Goal: Task Accomplishment & Management: Use online tool/utility

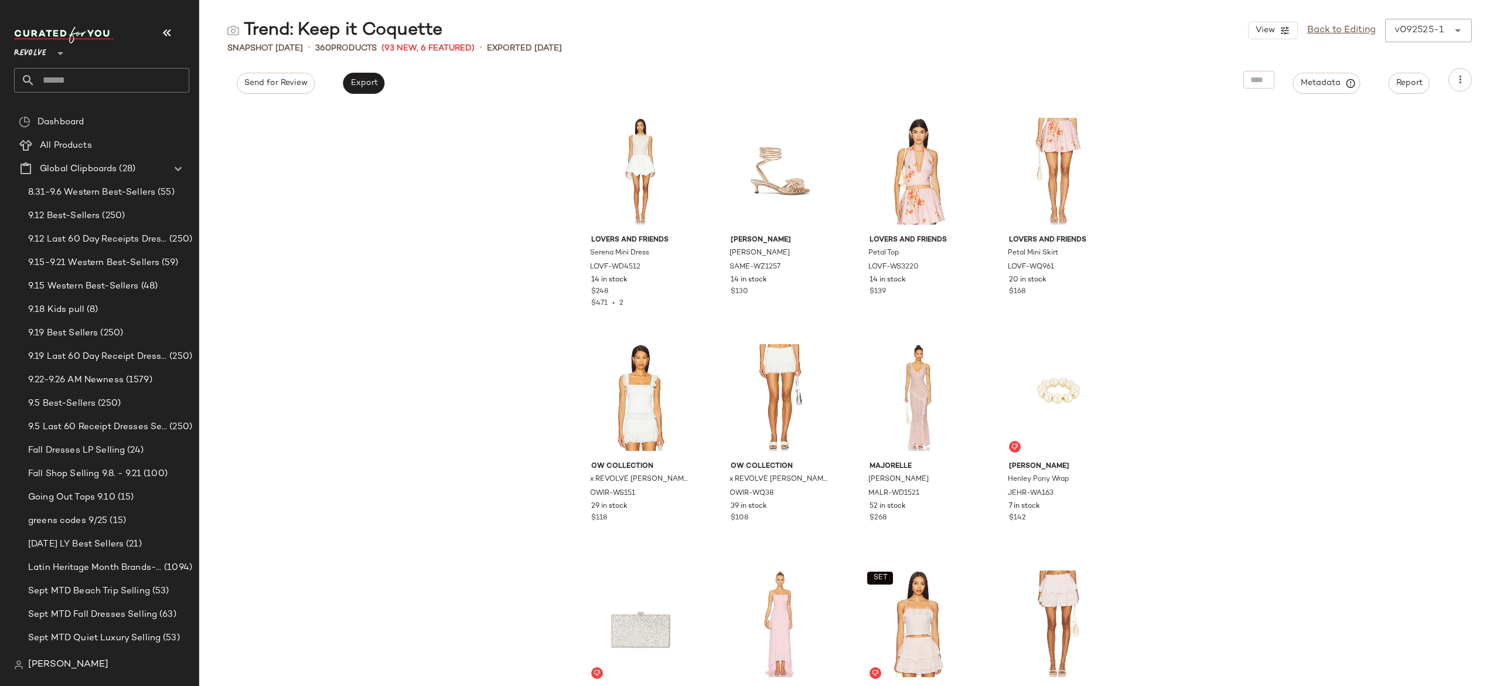
click at [170, 79] on input "text" at bounding box center [112, 80] width 154 height 25
type input "********"
click at [106, 120] on div "Graduati on Dresses" at bounding box center [101, 114] width 156 height 12
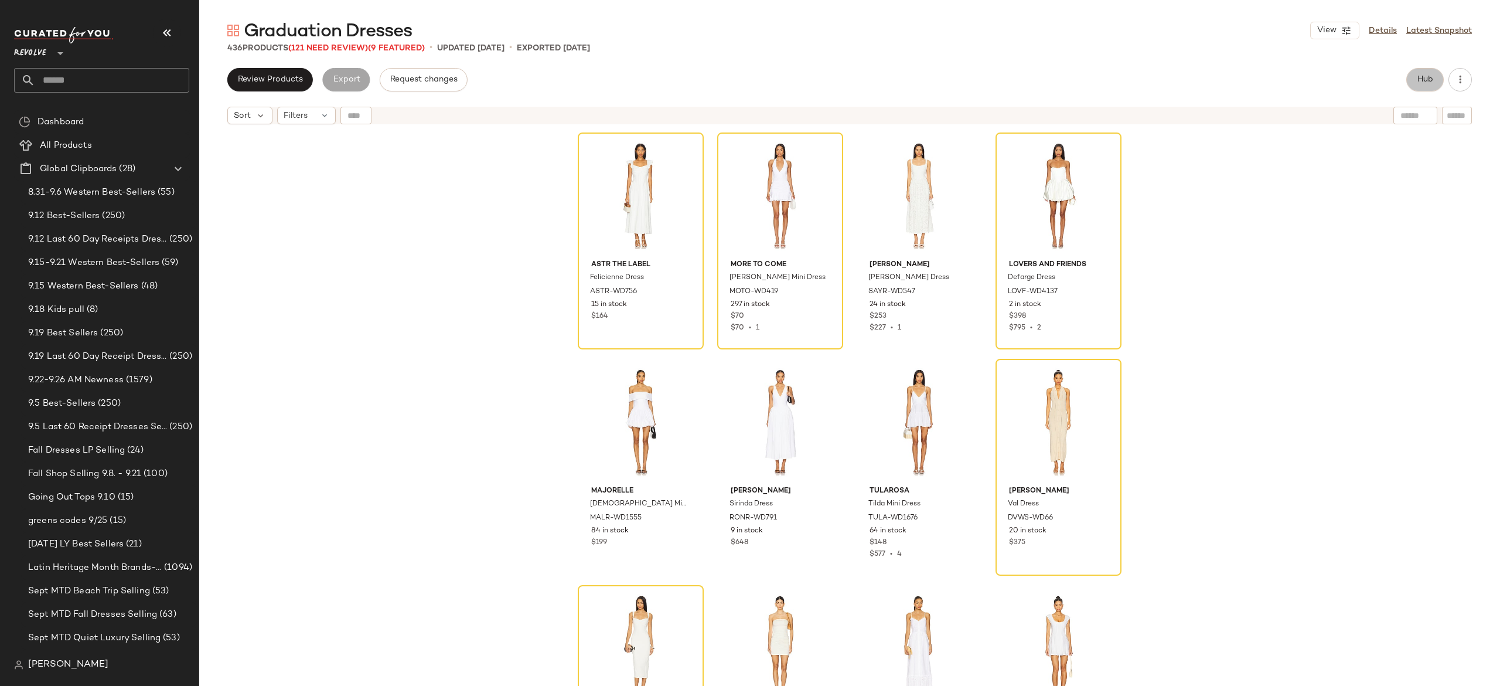
click at [1428, 79] on span "Hub" at bounding box center [1425, 79] width 16 height 9
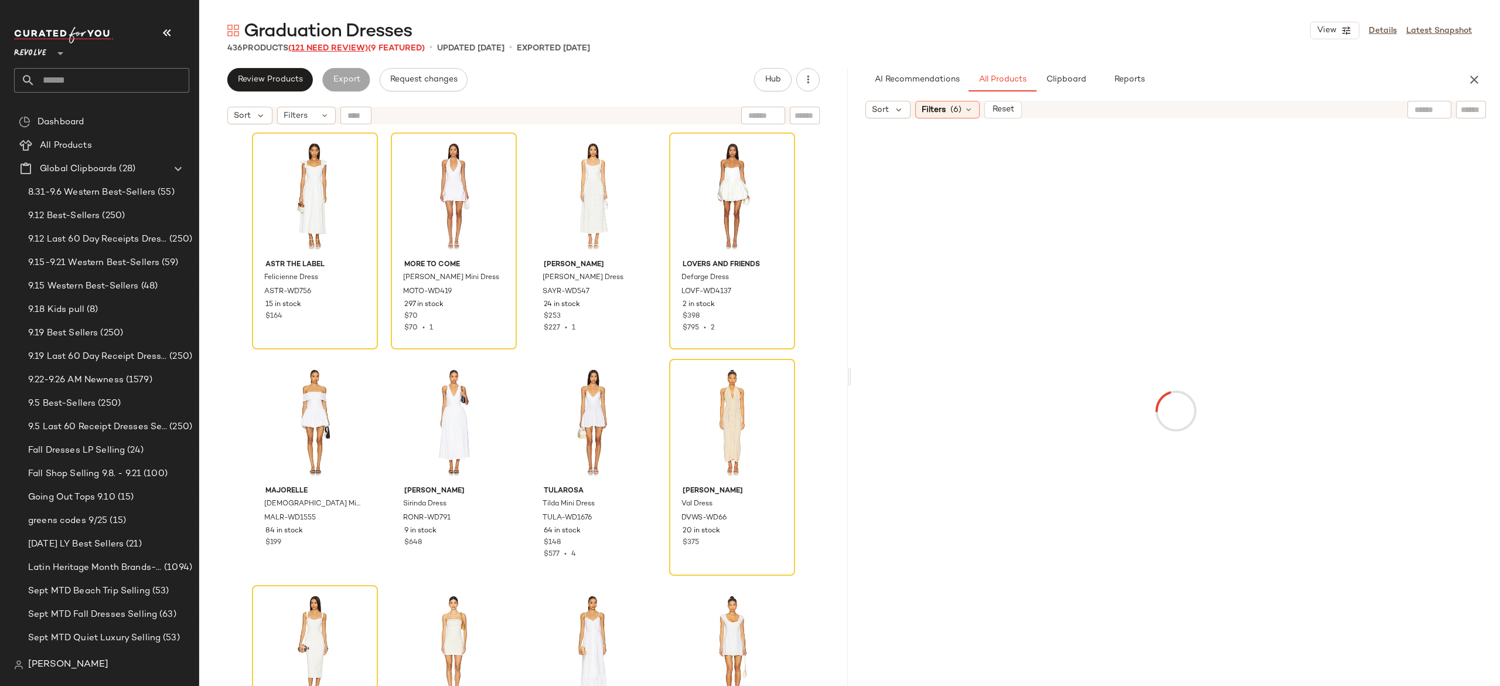
click at [357, 48] on span "(121 Need Review)" at bounding box center [328, 48] width 80 height 9
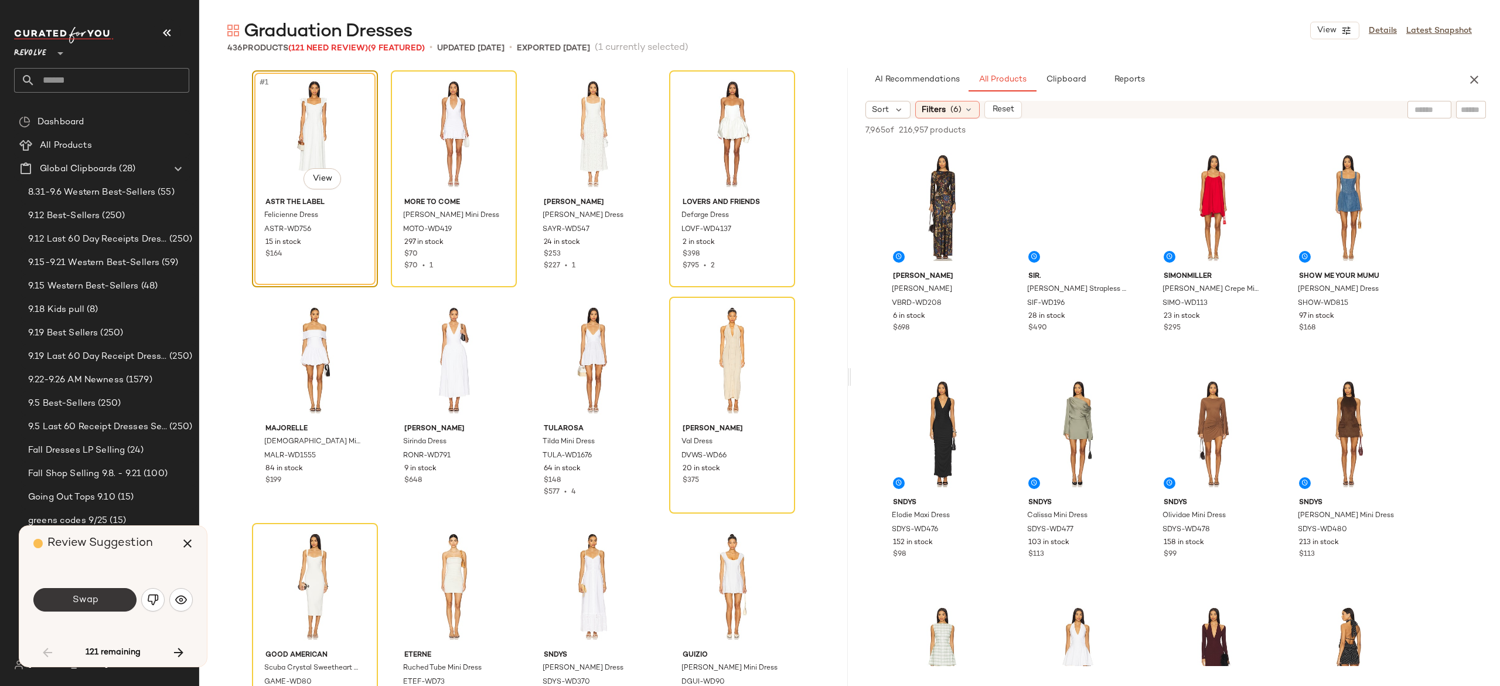
click at [114, 595] on button "Swap" at bounding box center [84, 599] width 103 height 23
click at [155, 609] on button "button" at bounding box center [152, 599] width 23 height 23
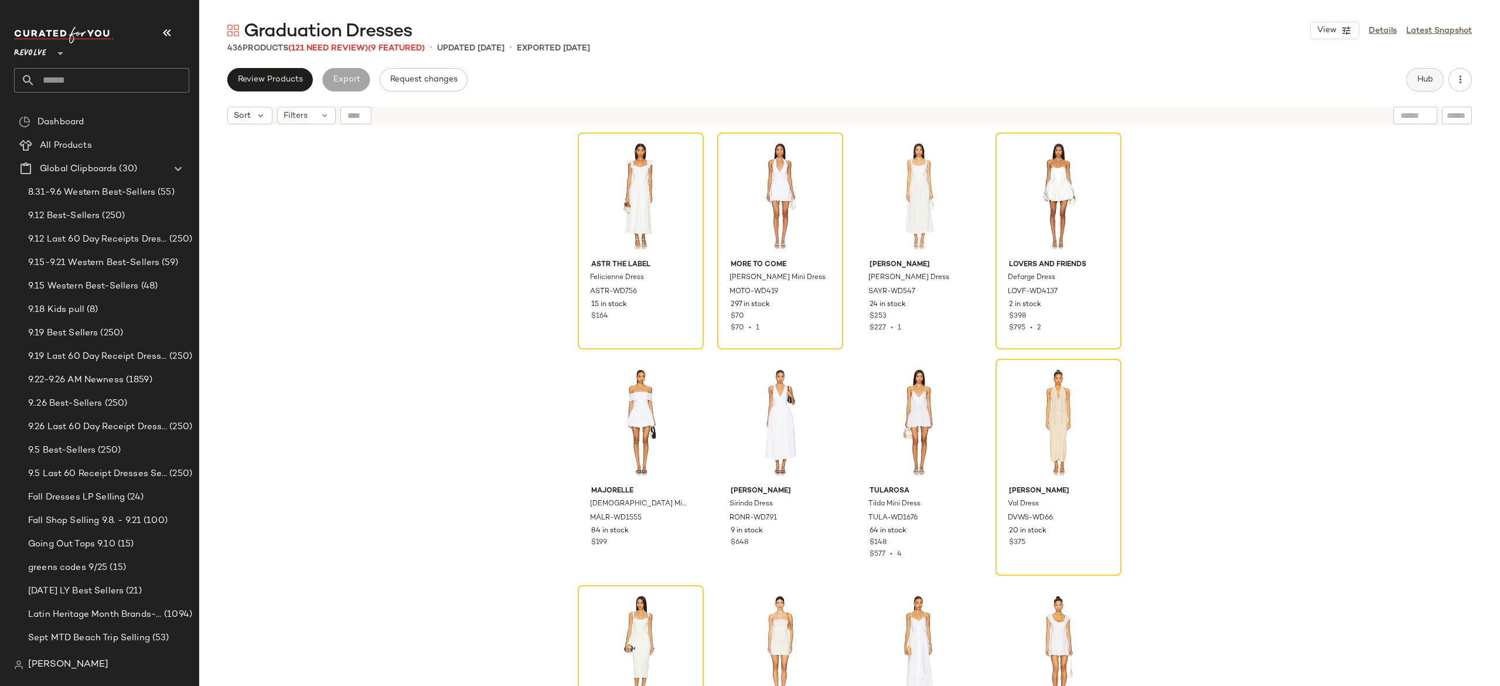
click at [1431, 82] on span "Hub" at bounding box center [1425, 79] width 16 height 9
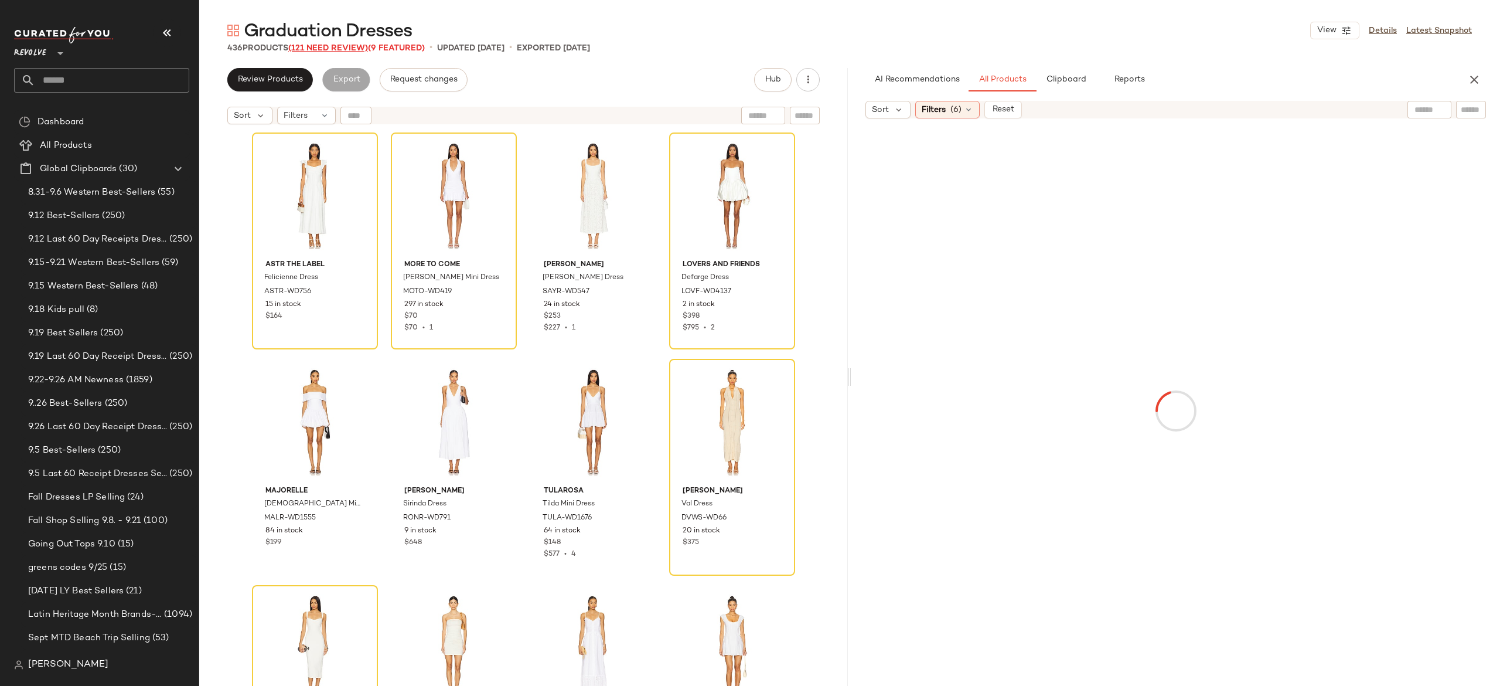
click at [361, 46] on span "(121 Need Review)" at bounding box center [328, 48] width 80 height 9
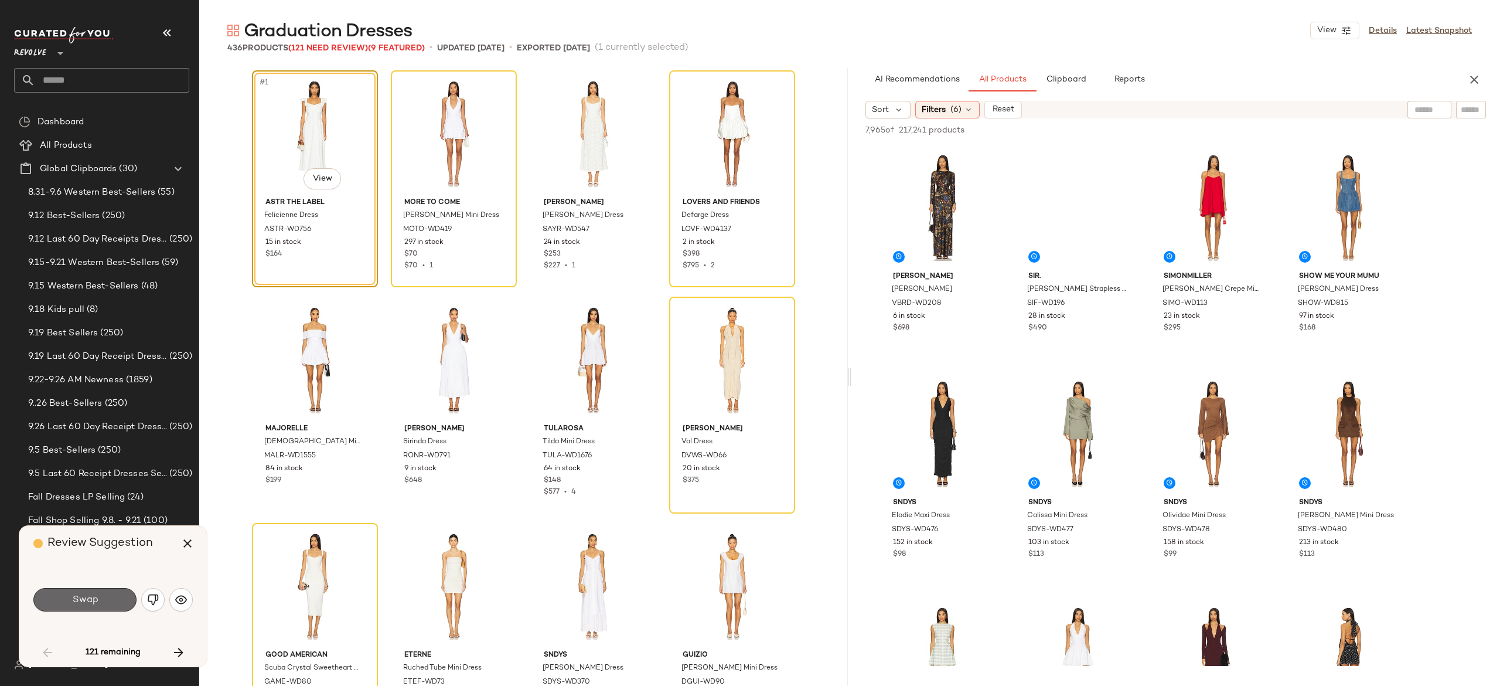
click at [103, 595] on button "Swap" at bounding box center [84, 599] width 103 height 23
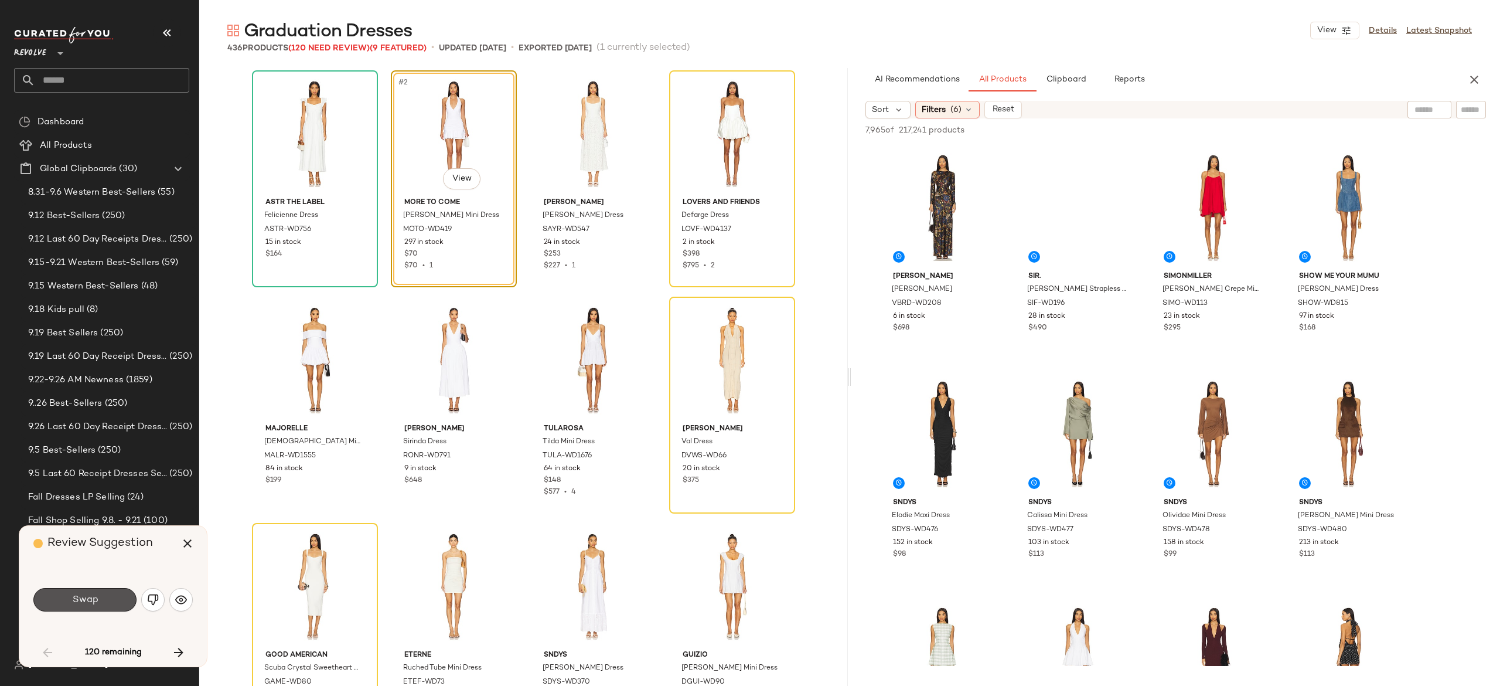
click at [103, 595] on button "Swap" at bounding box center [84, 599] width 103 height 23
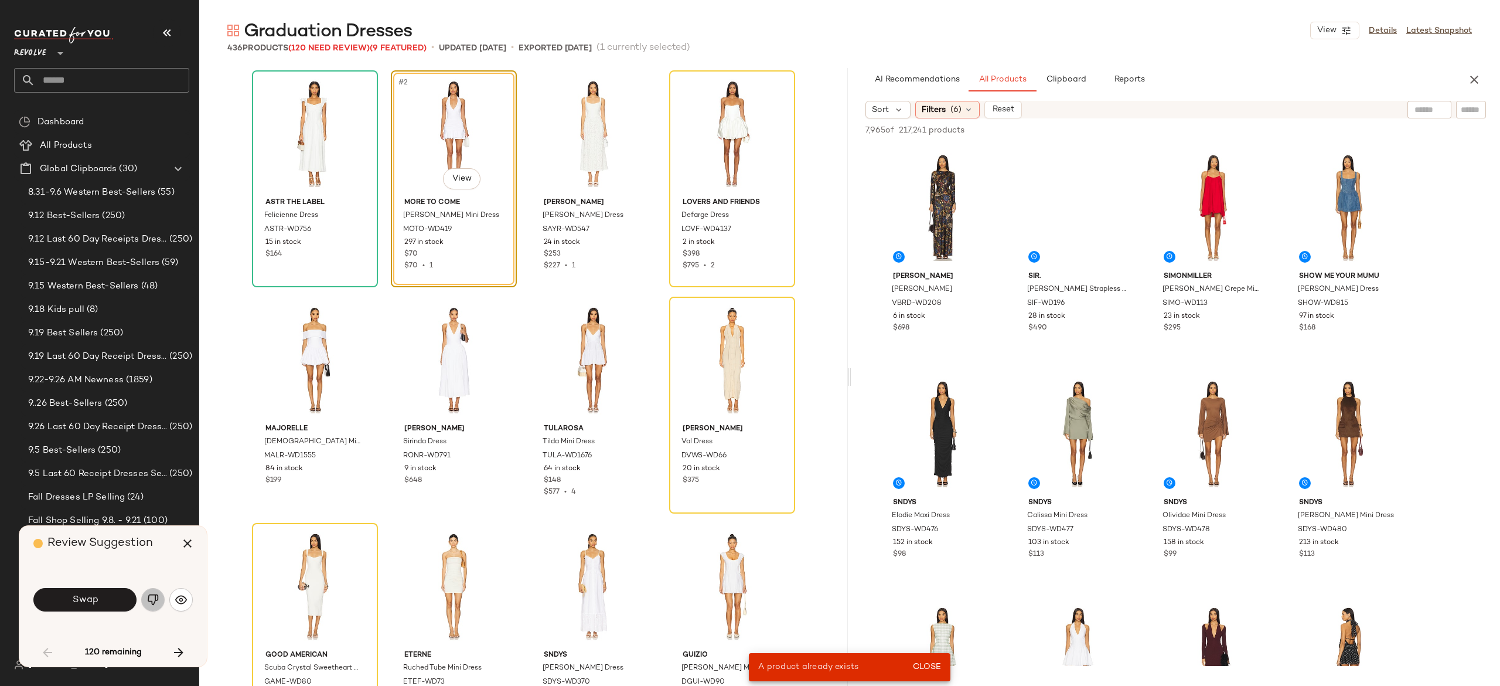
click at [148, 604] on img "button" at bounding box center [153, 600] width 12 height 12
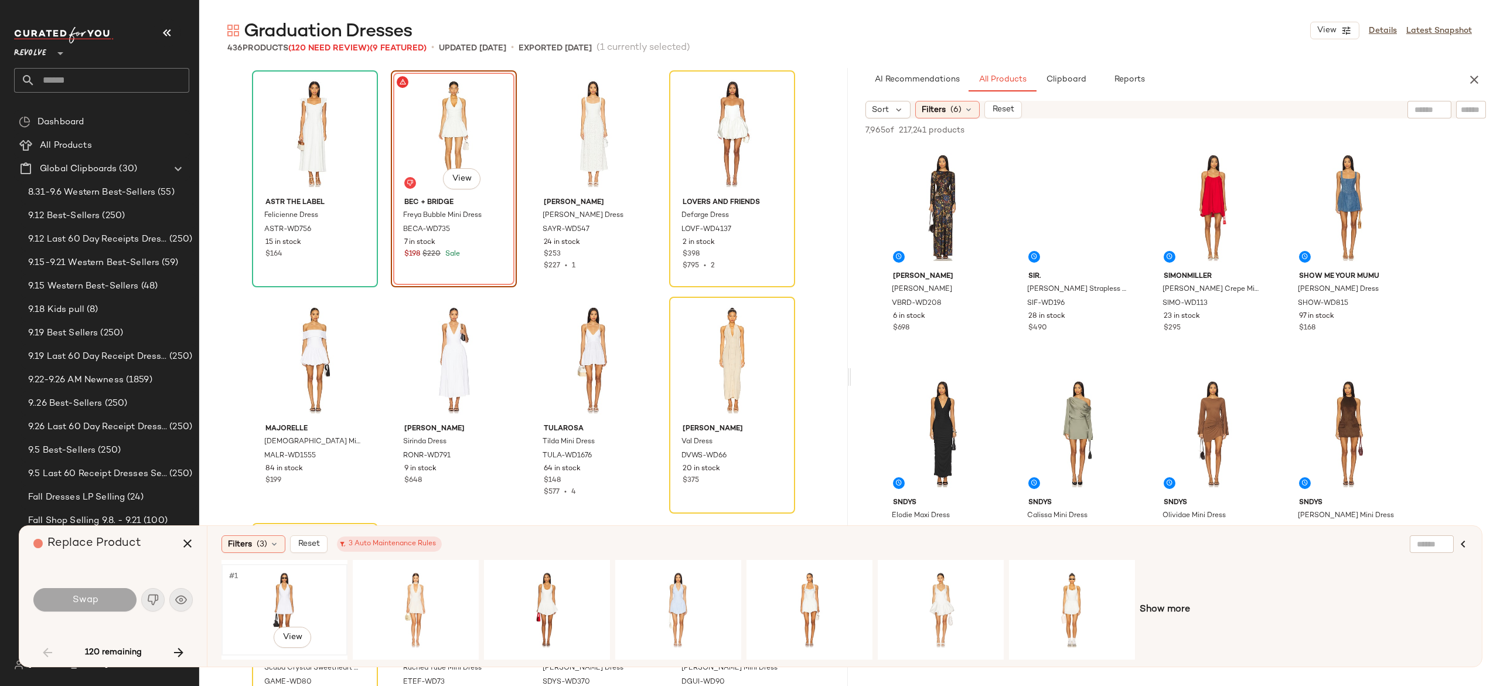
click at [285, 597] on div "#1 View" at bounding box center [285, 609] width 118 height 83
click at [118, 592] on button "Swap" at bounding box center [84, 599] width 103 height 23
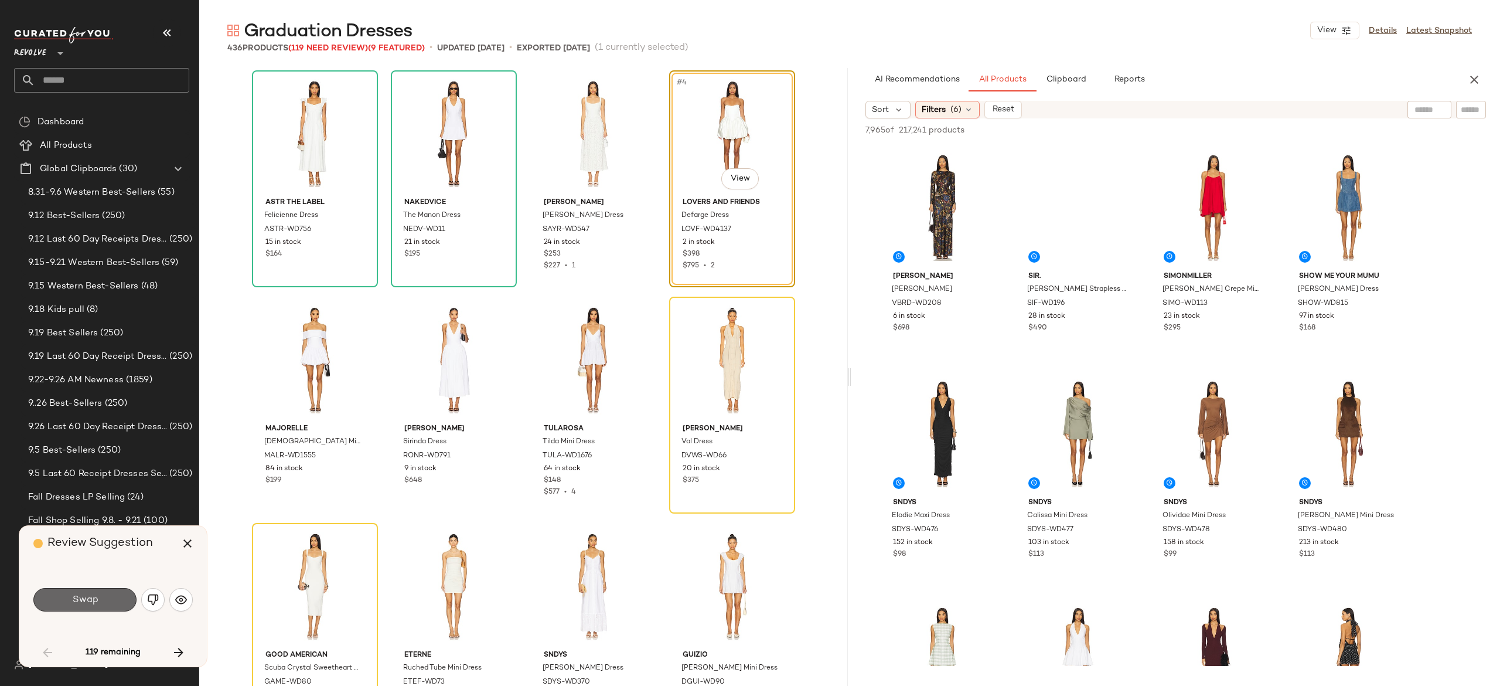
click at [94, 600] on span "Swap" at bounding box center [85, 599] width 26 height 11
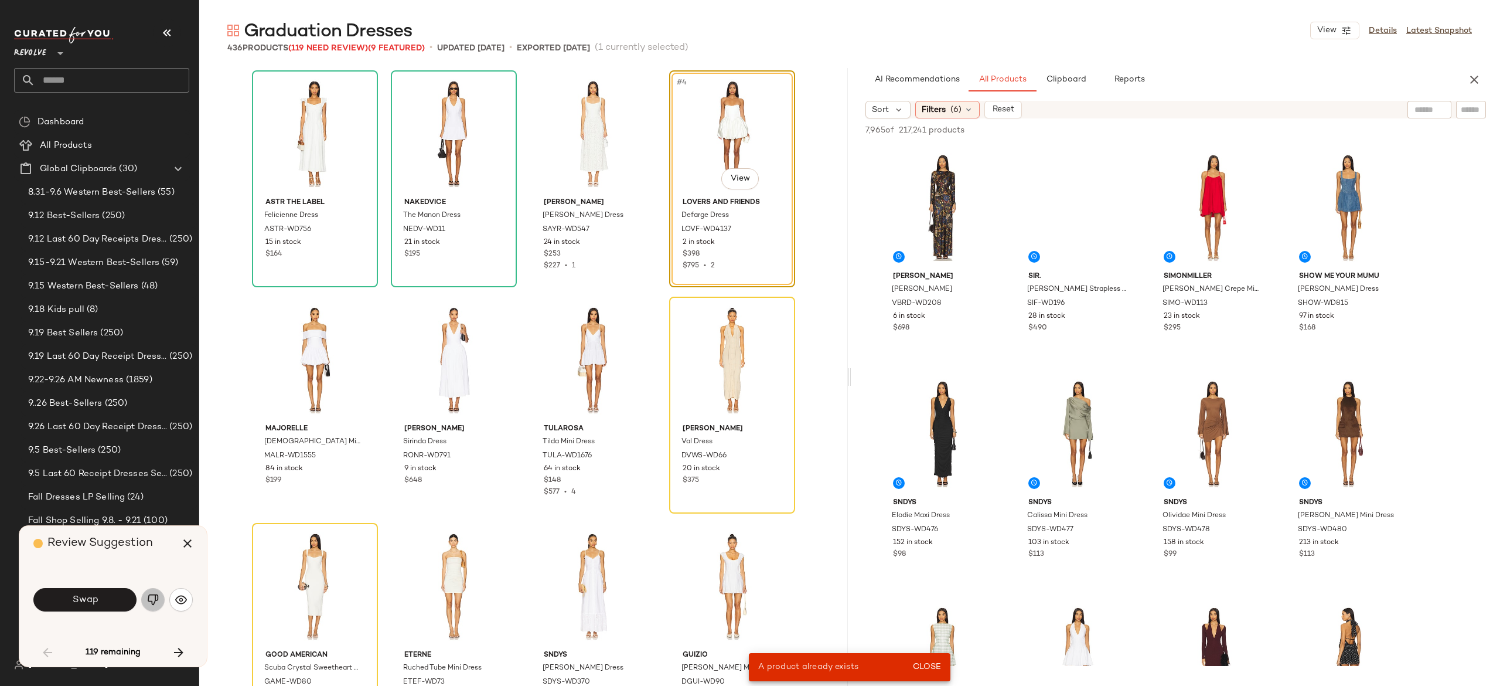
click at [155, 600] on img "button" at bounding box center [153, 600] width 12 height 12
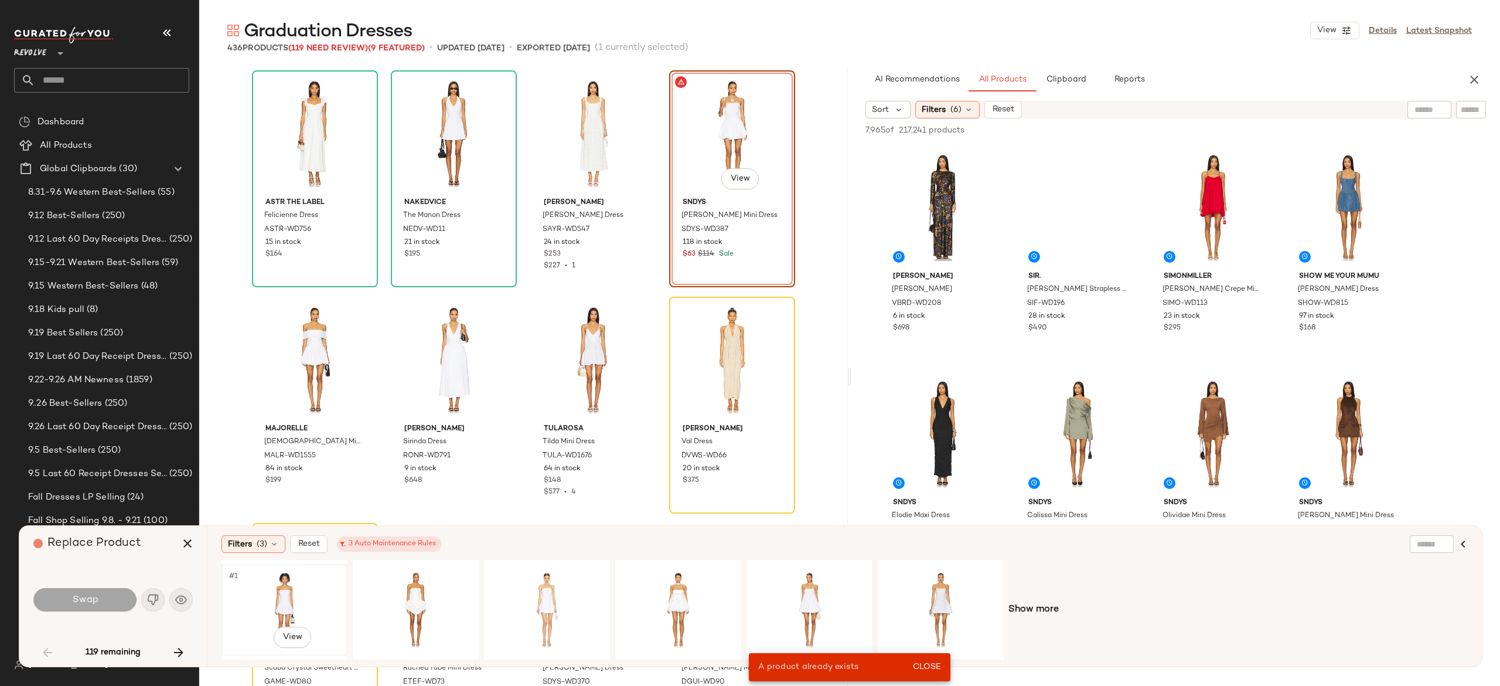
click at [298, 586] on div "#1 View" at bounding box center [285, 609] width 118 height 83
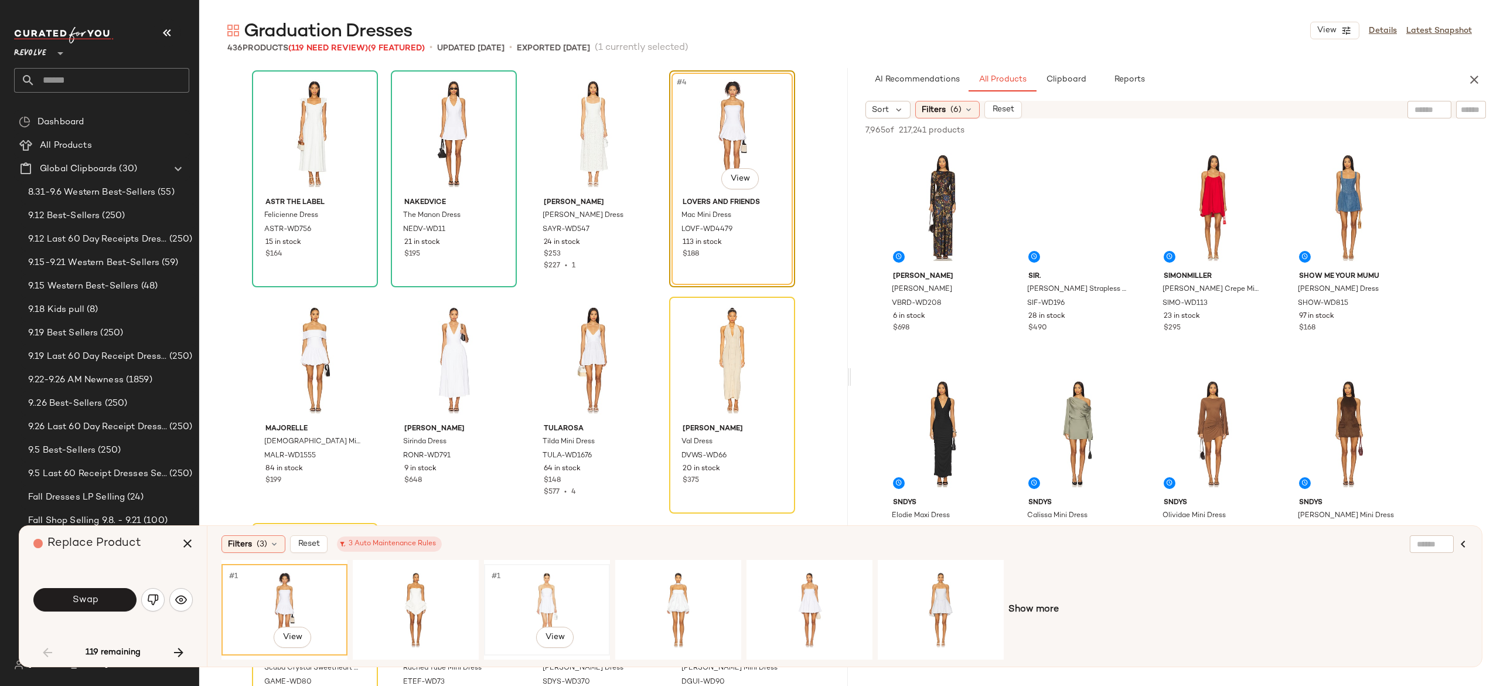
click at [557, 600] on div "#1 View" at bounding box center [547, 609] width 118 height 83
click at [657, 600] on div "#1 View" at bounding box center [678, 609] width 118 height 83
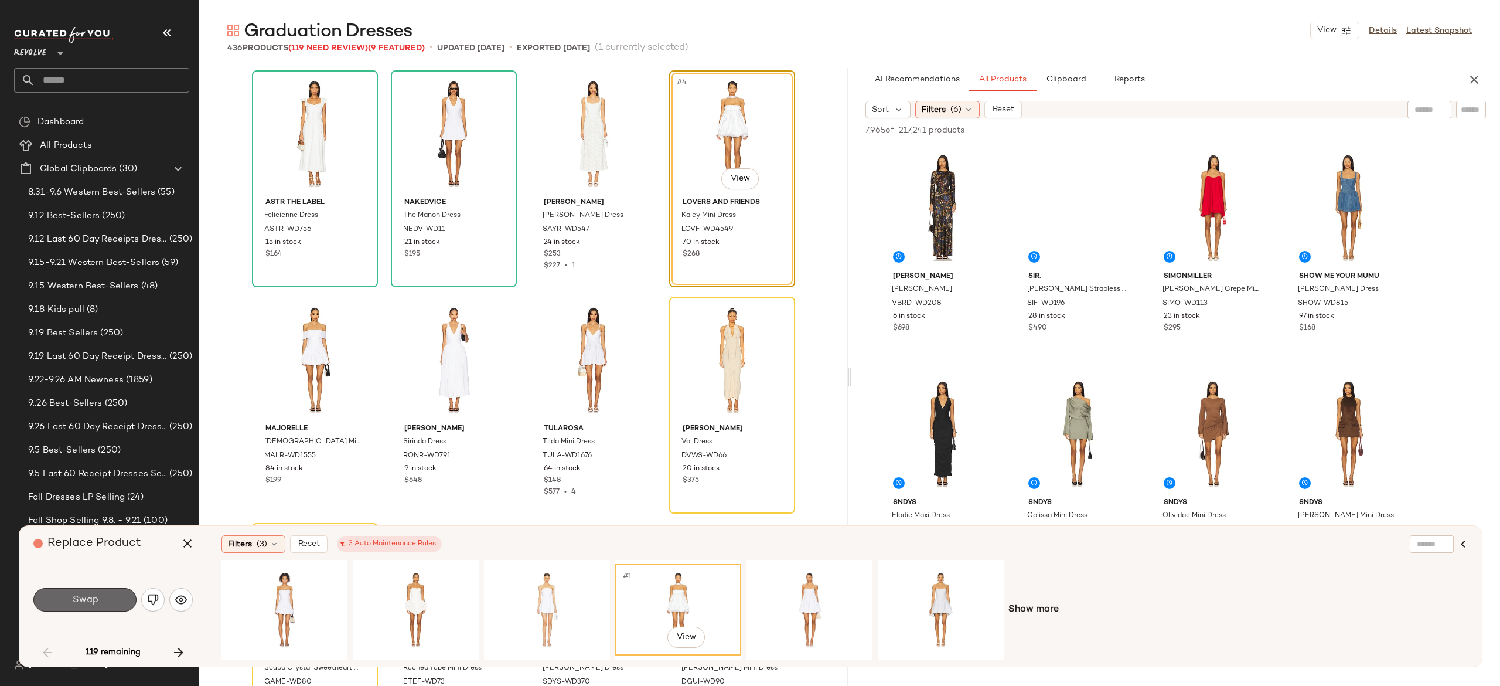
click at [114, 592] on button "Swap" at bounding box center [84, 599] width 103 height 23
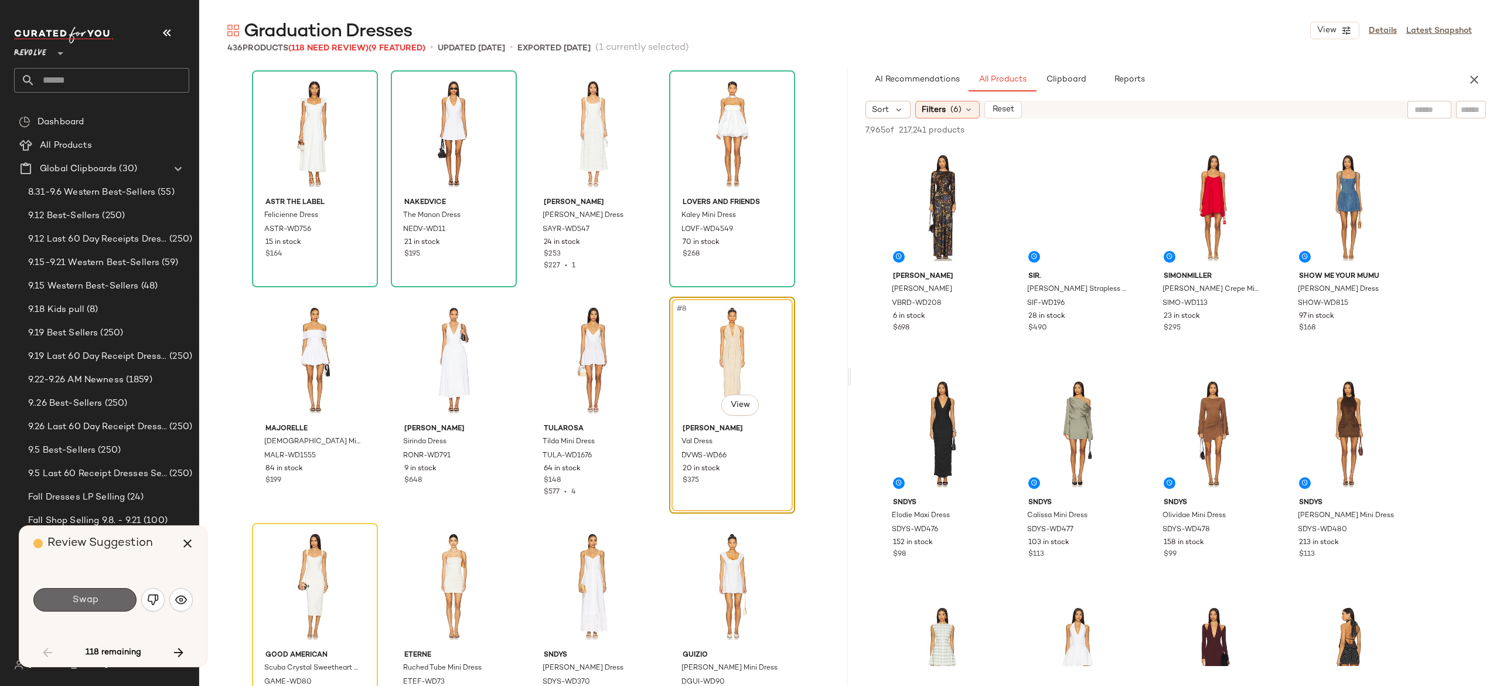
click at [103, 605] on button "Swap" at bounding box center [84, 599] width 103 height 23
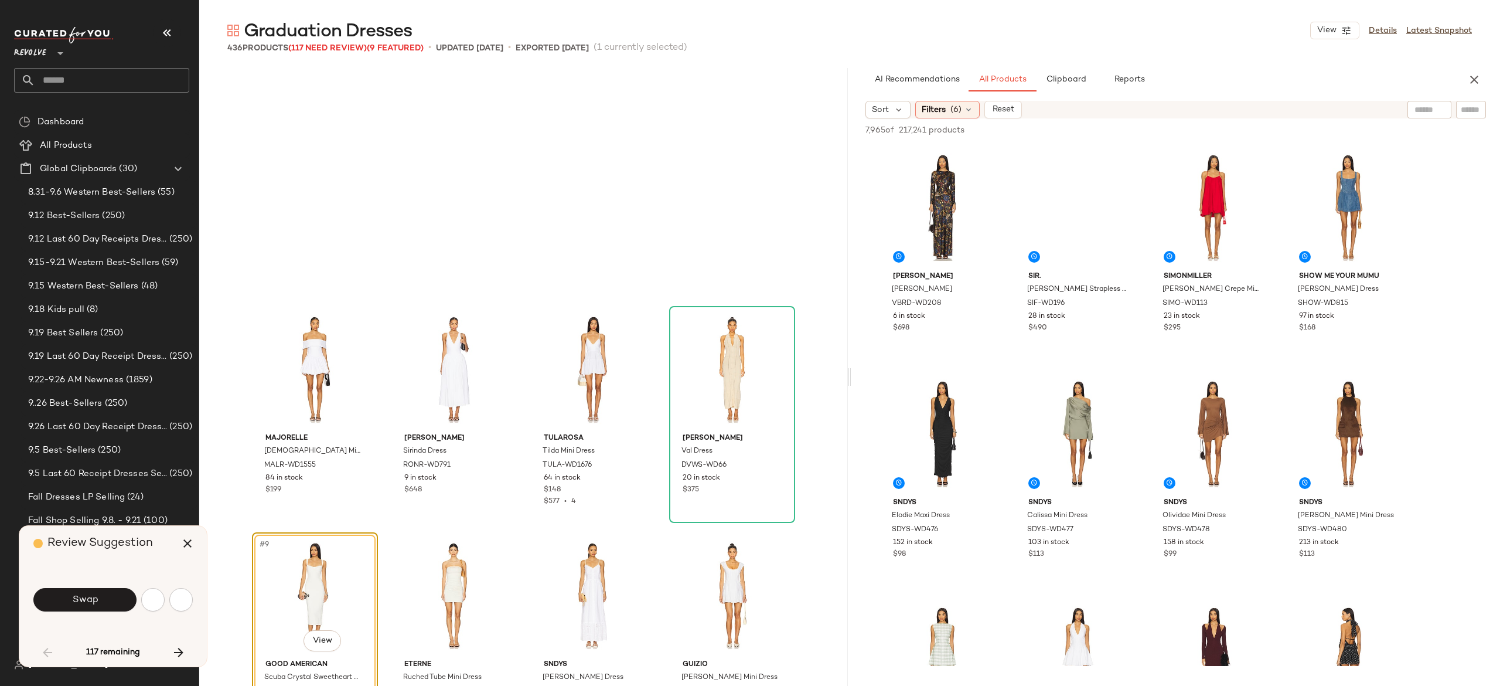
scroll to position [236, 0]
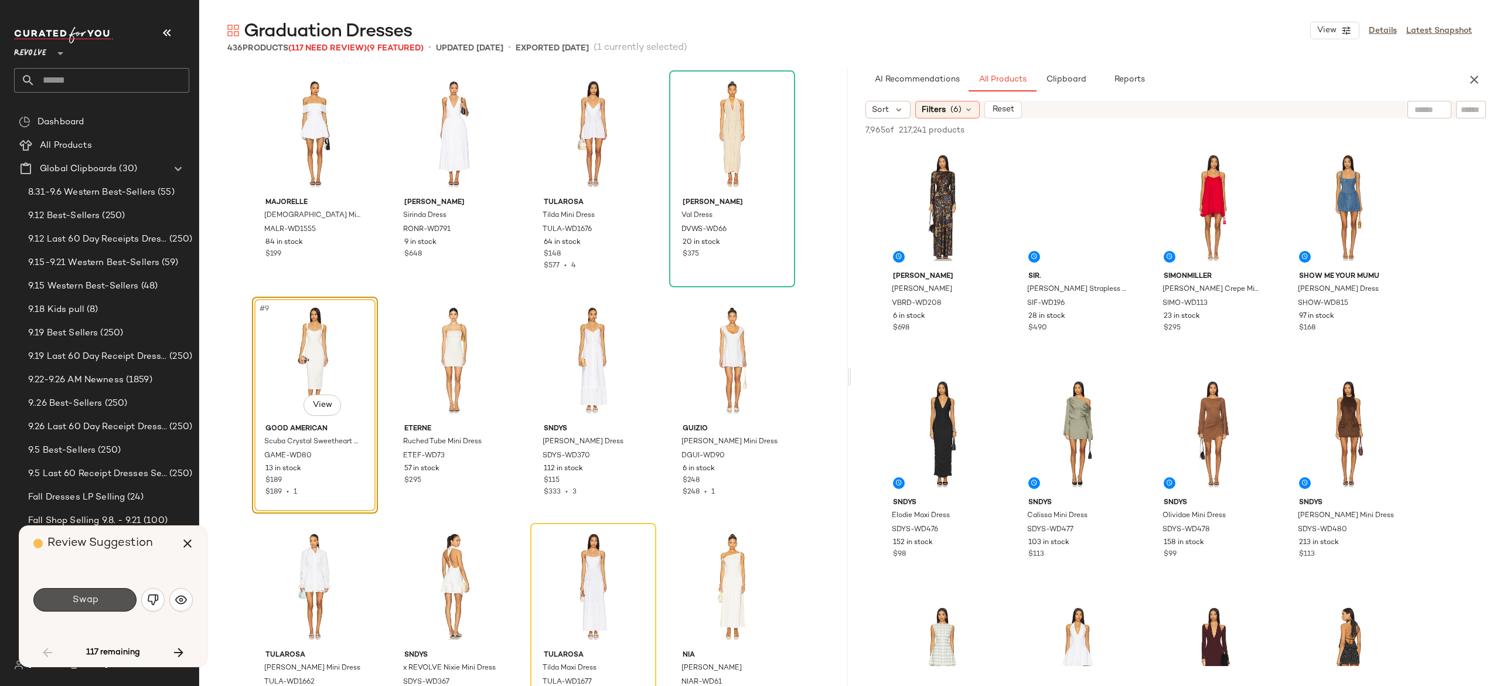
click at [103, 605] on button "Swap" at bounding box center [84, 599] width 103 height 23
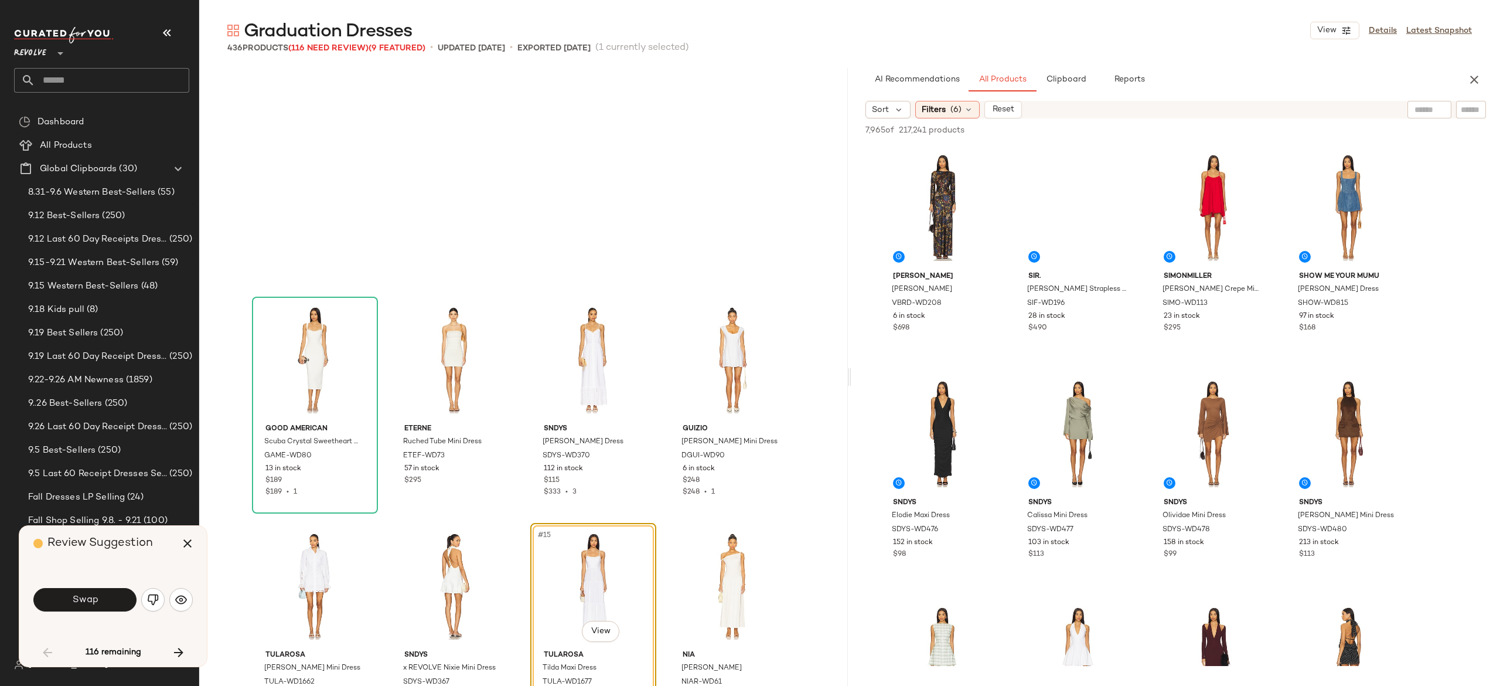
scroll to position [452, 0]
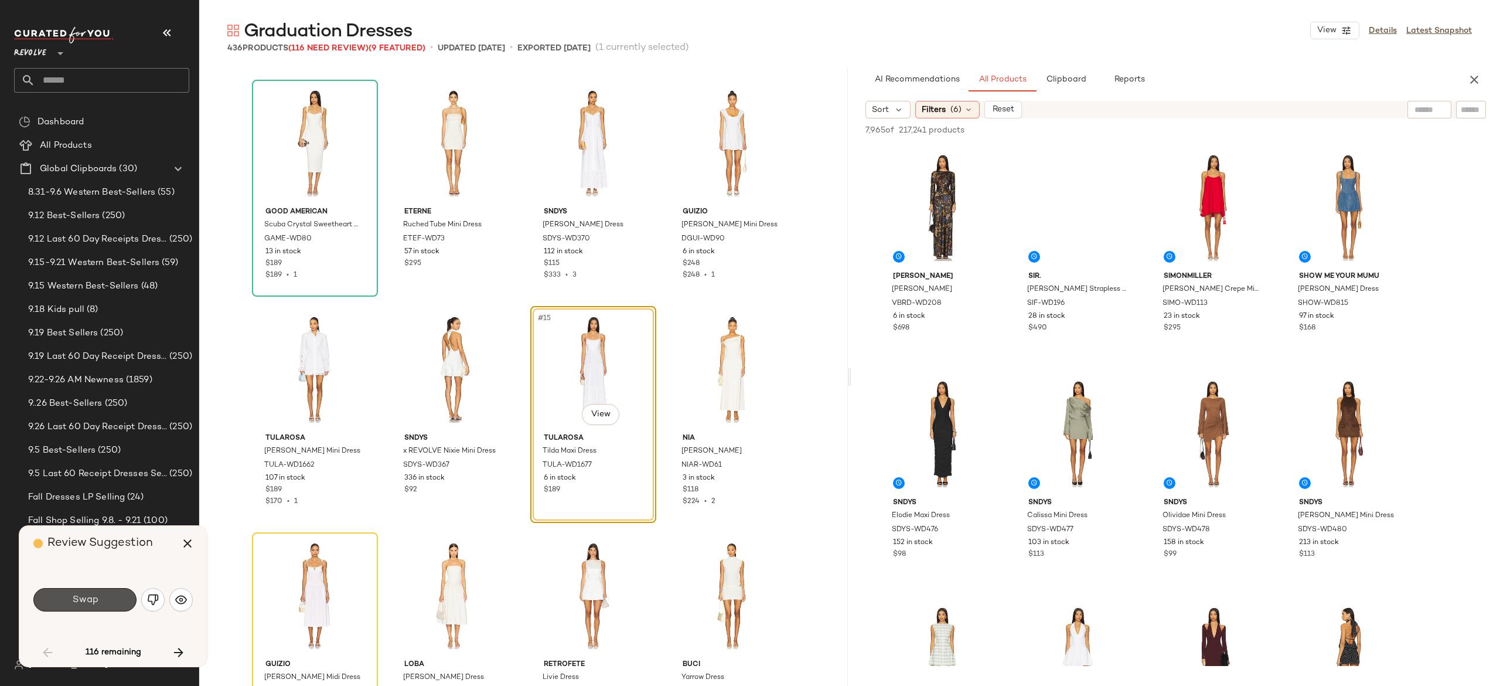
click at [103, 605] on button "Swap" at bounding box center [84, 599] width 103 height 23
click at [151, 604] on img "button" at bounding box center [153, 600] width 12 height 12
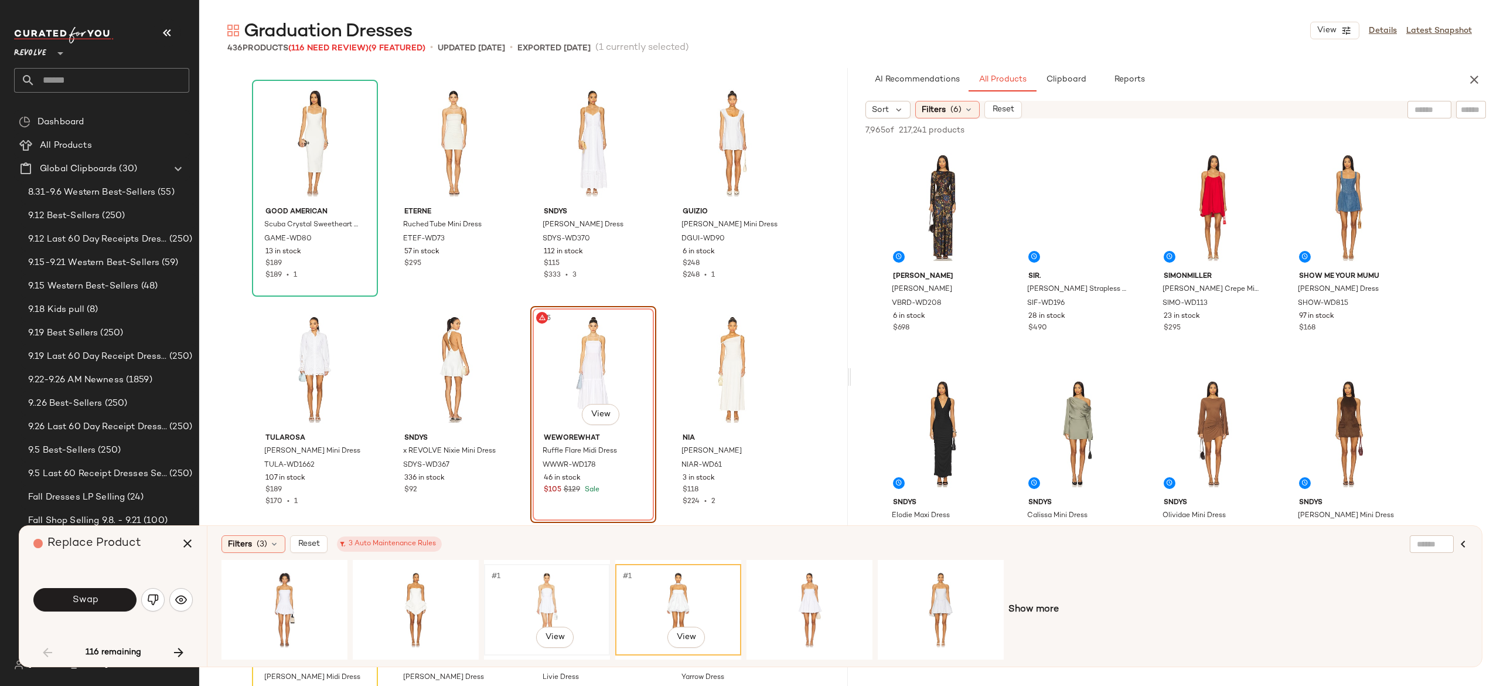
click at [554, 595] on div "#1 View" at bounding box center [547, 609] width 118 height 83
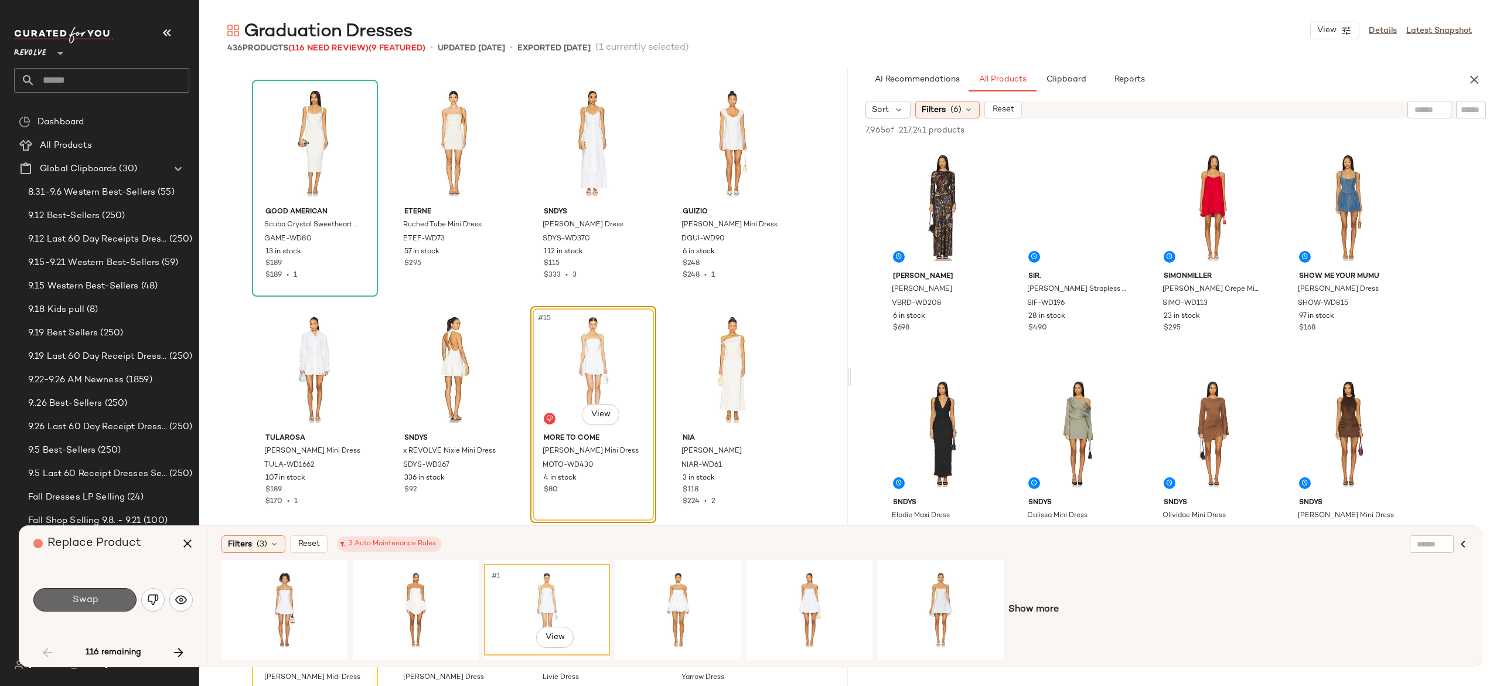
click at [106, 602] on button "Swap" at bounding box center [84, 599] width 103 height 23
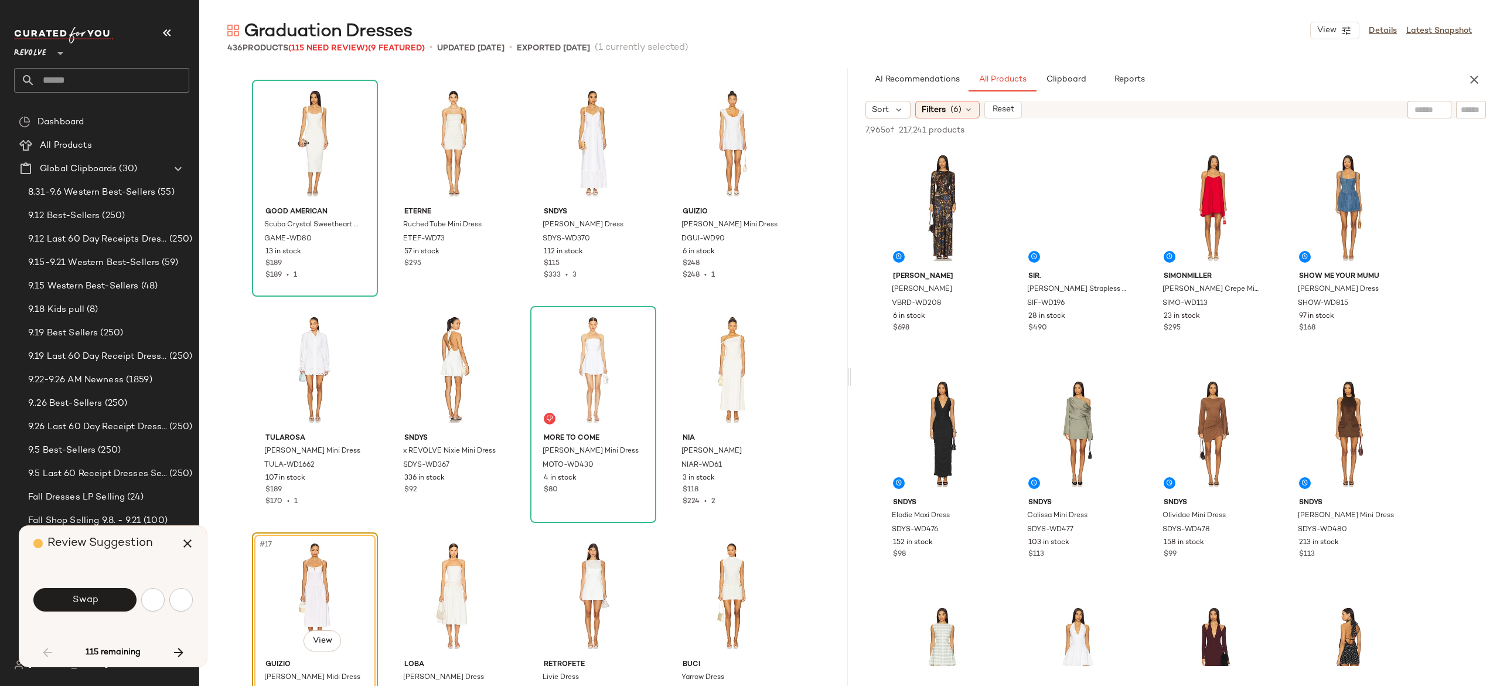
scroll to position [679, 0]
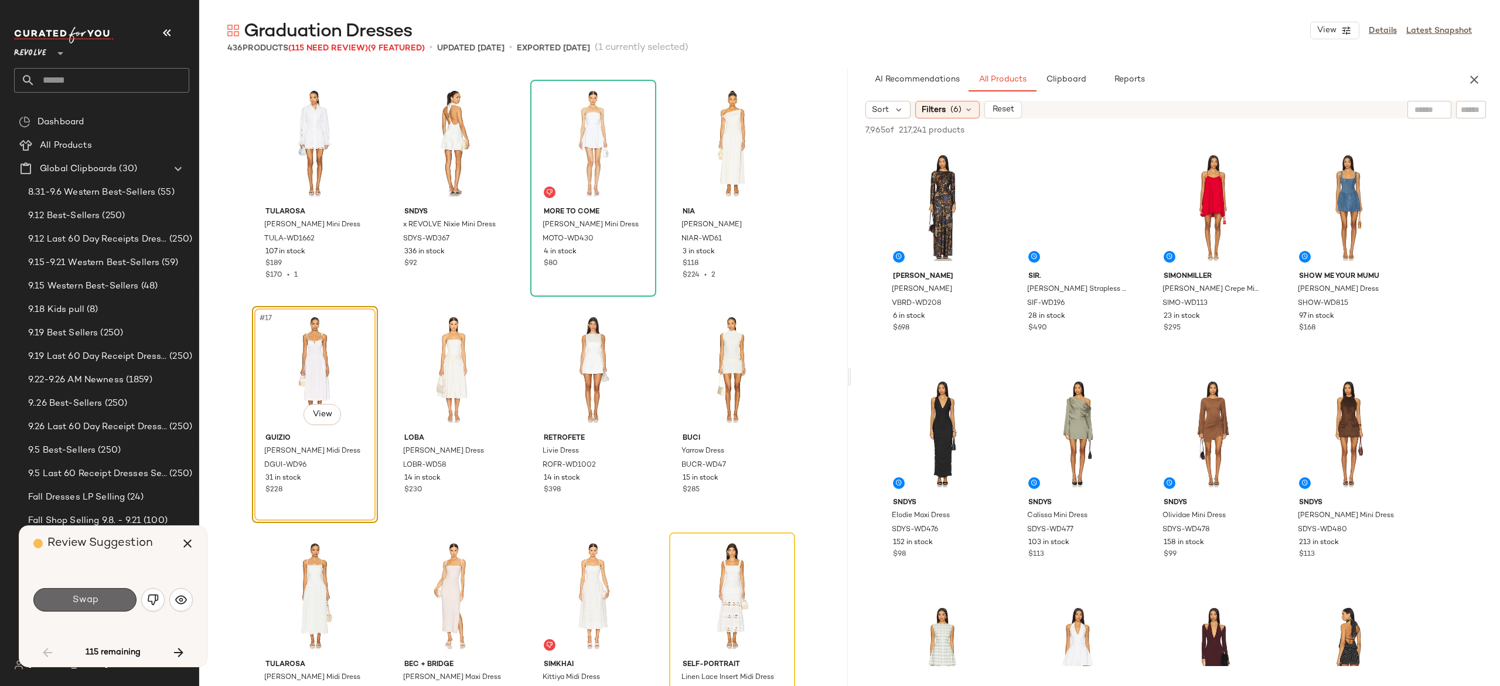
click at [106, 602] on button "Swap" at bounding box center [84, 599] width 103 height 23
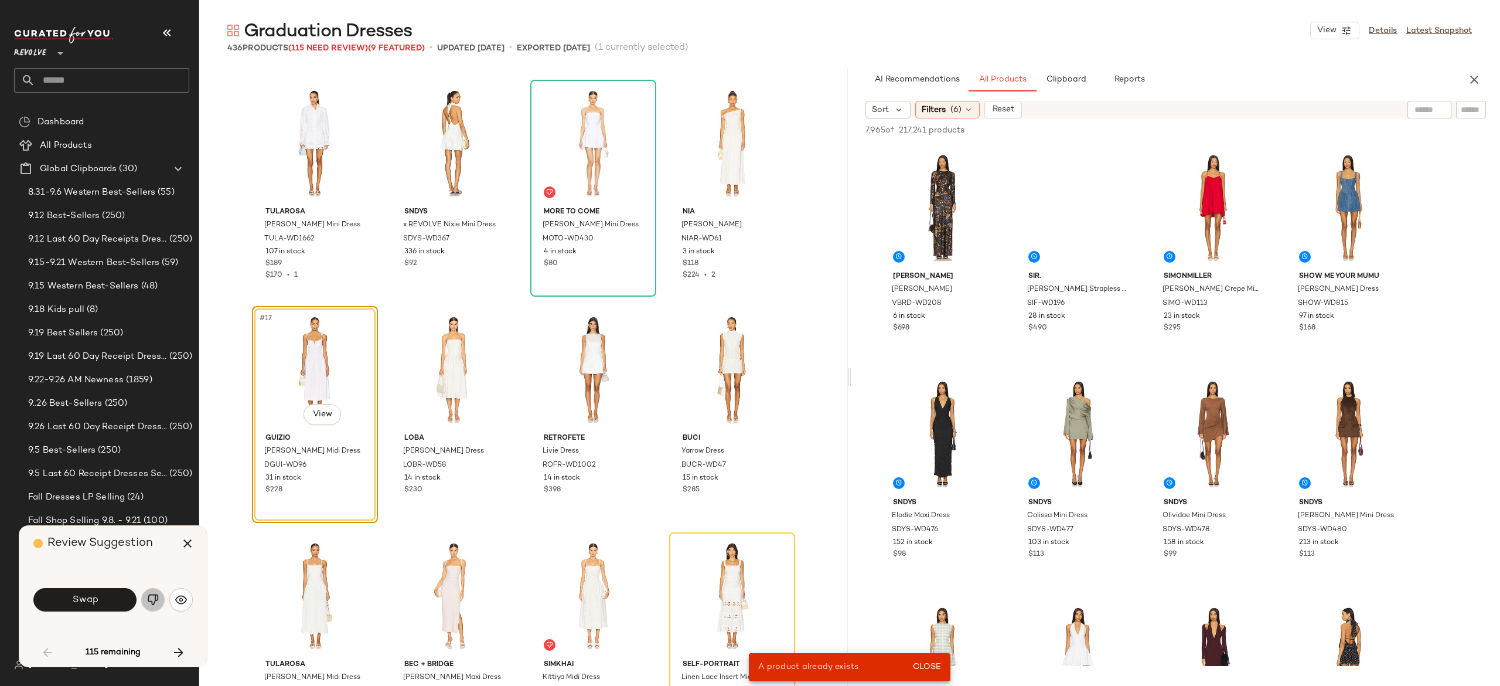
click at [152, 600] on img "button" at bounding box center [153, 600] width 12 height 12
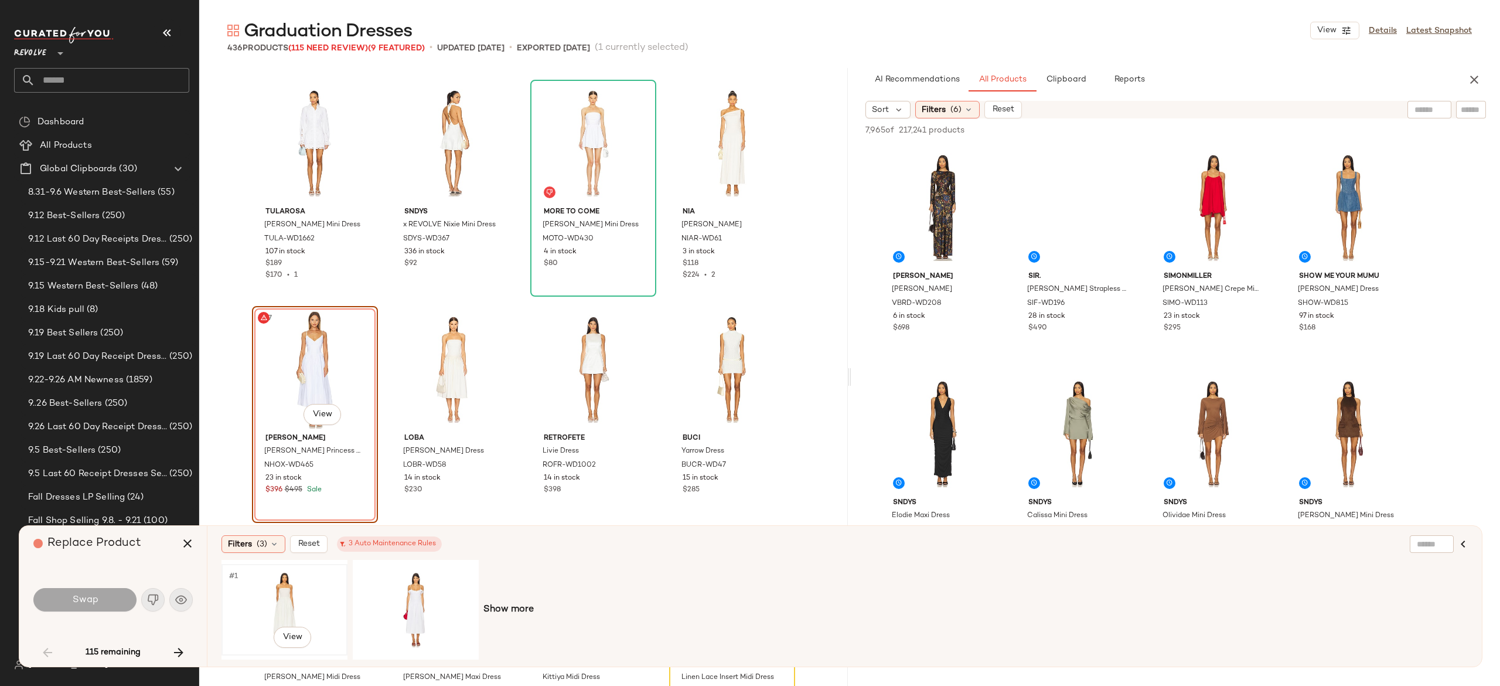
click at [298, 597] on div "#1 View" at bounding box center [285, 609] width 118 height 83
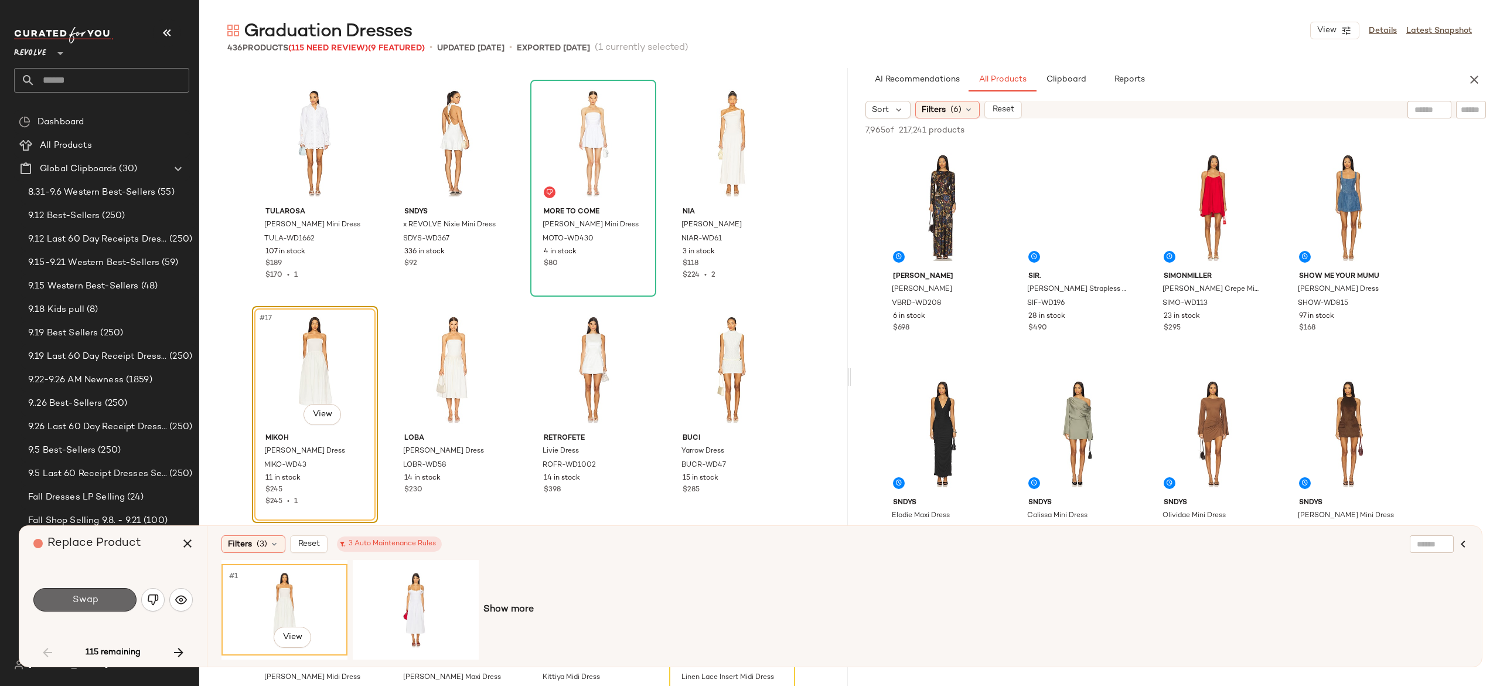
click at [118, 593] on button "Swap" at bounding box center [84, 599] width 103 height 23
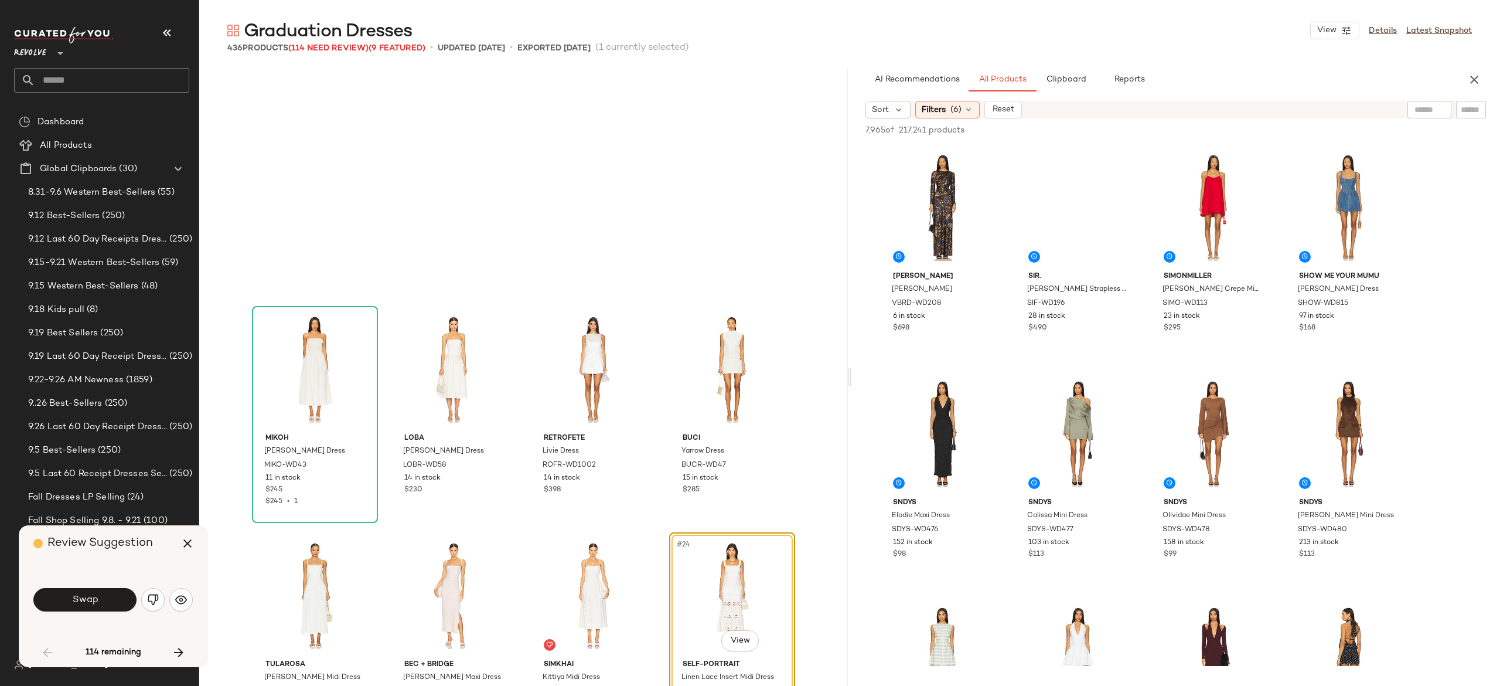
scroll to position [905, 0]
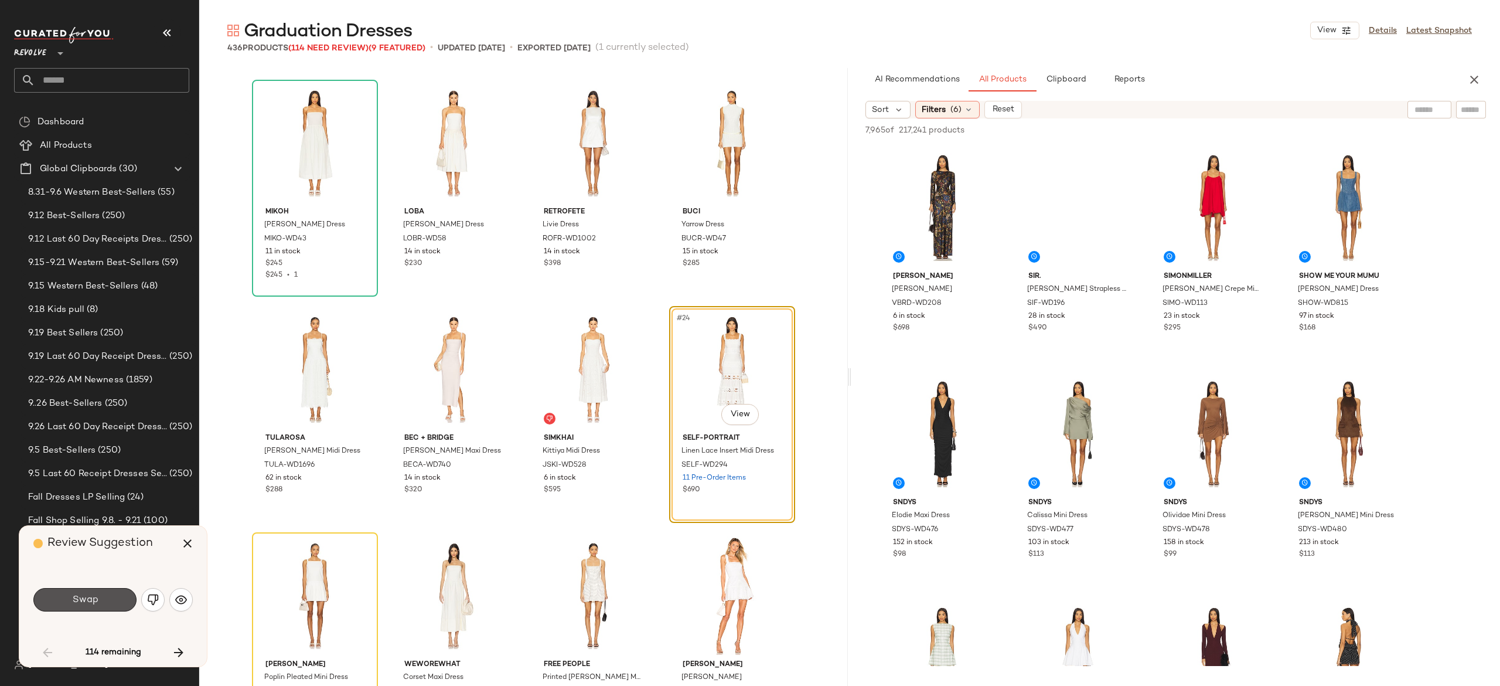
click at [118, 593] on button "Swap" at bounding box center [84, 599] width 103 height 23
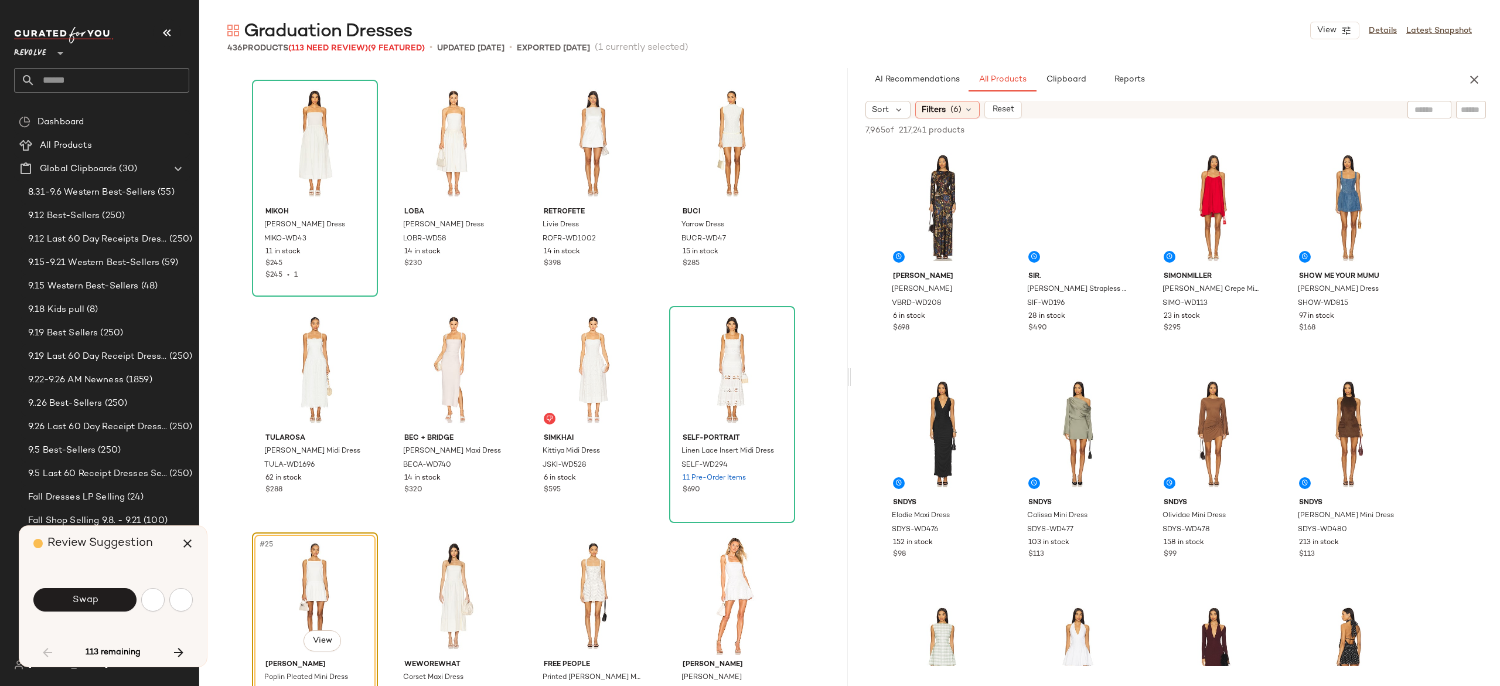
scroll to position [1131, 0]
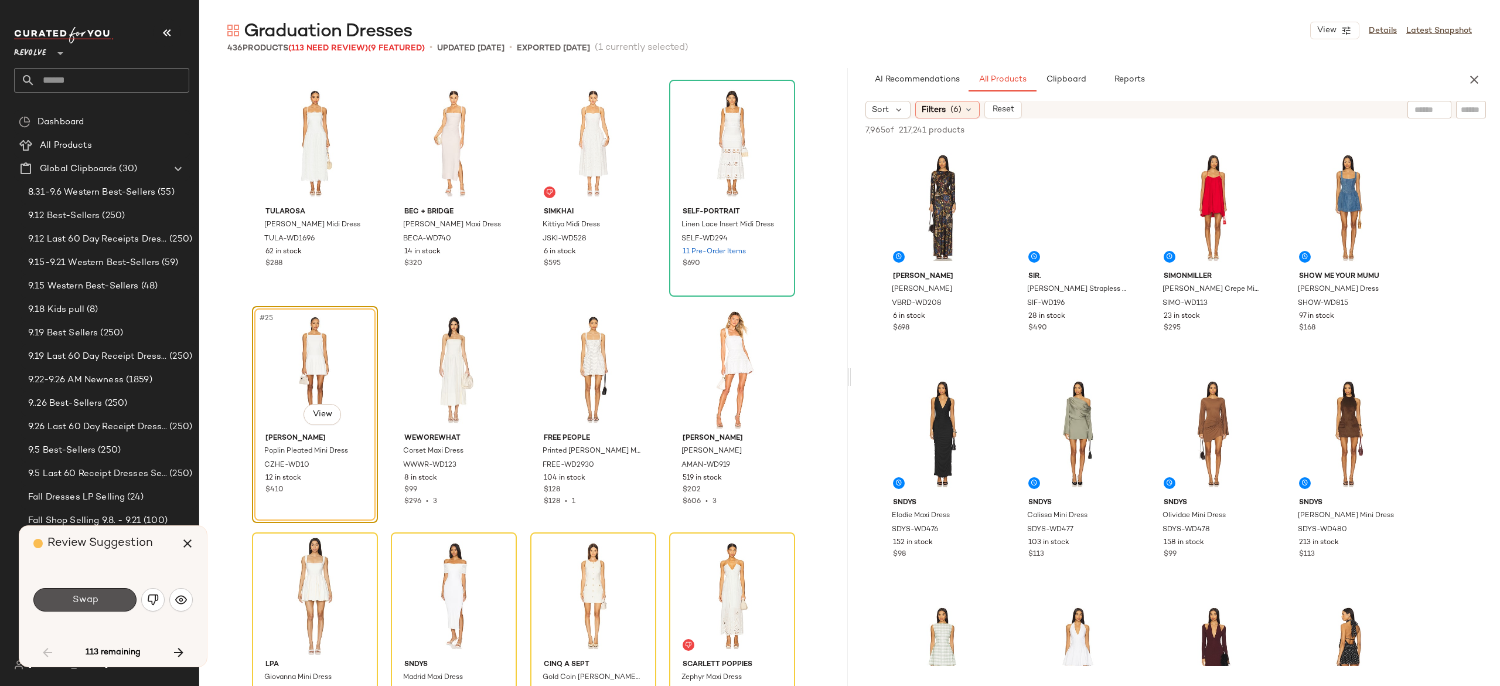
click at [118, 593] on button "Swap" at bounding box center [84, 599] width 103 height 23
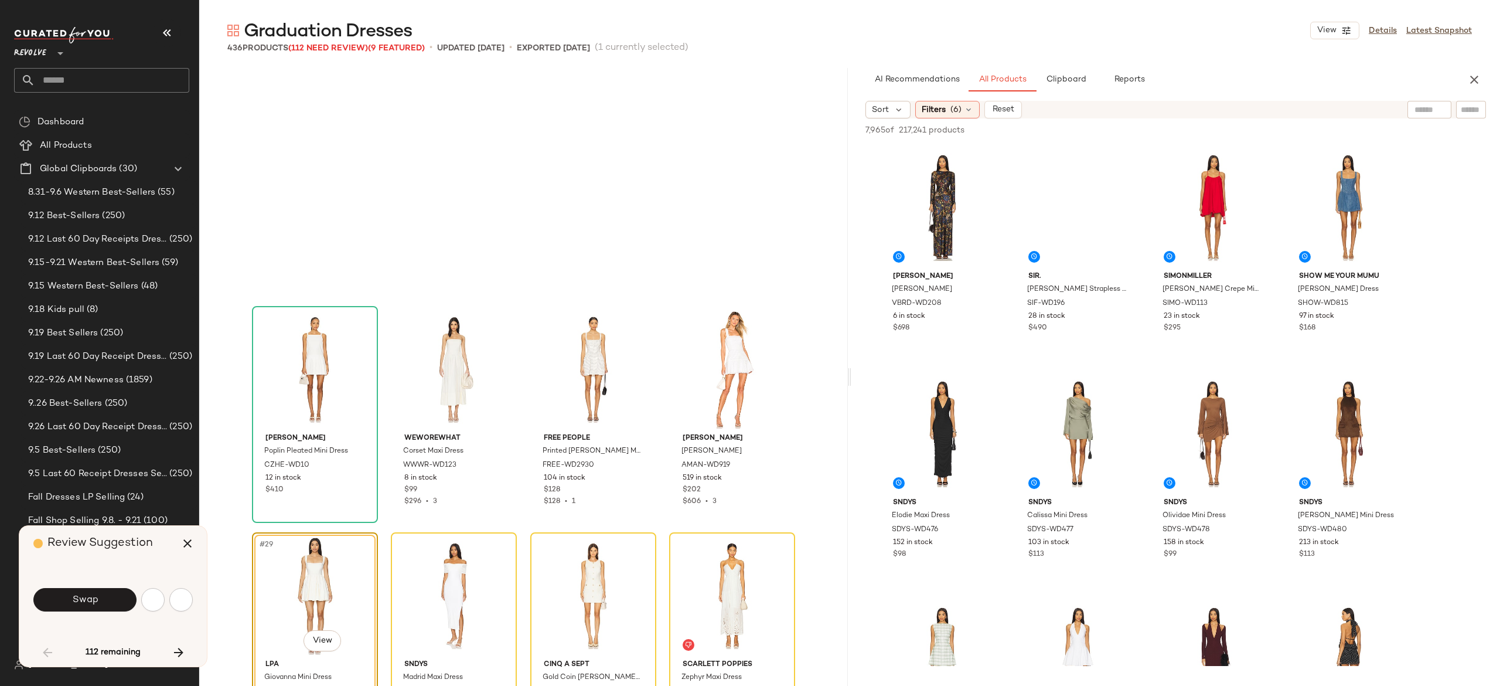
scroll to position [1357, 0]
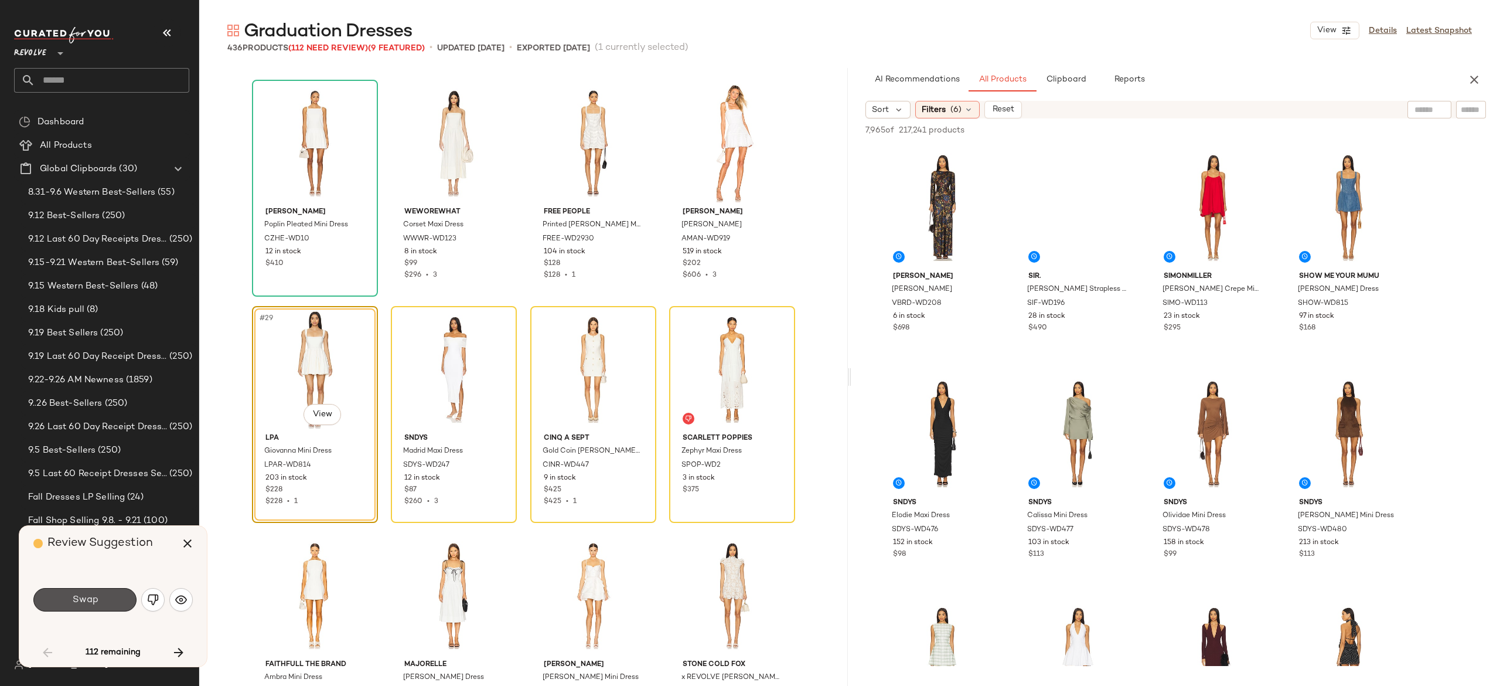
click at [118, 593] on button "Swap" at bounding box center [84, 599] width 103 height 23
click at [151, 598] on img "button" at bounding box center [153, 600] width 12 height 12
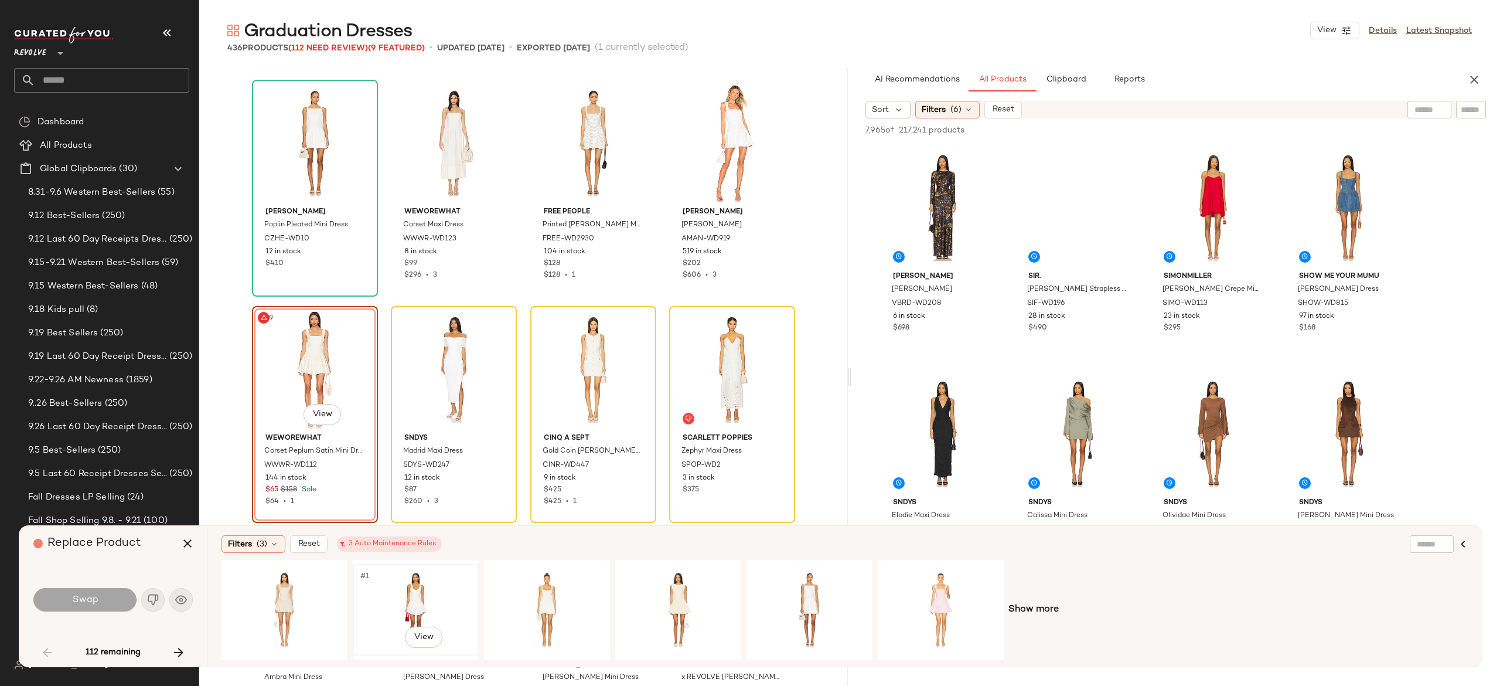
click at [413, 593] on div "#1 View" at bounding box center [416, 609] width 118 height 83
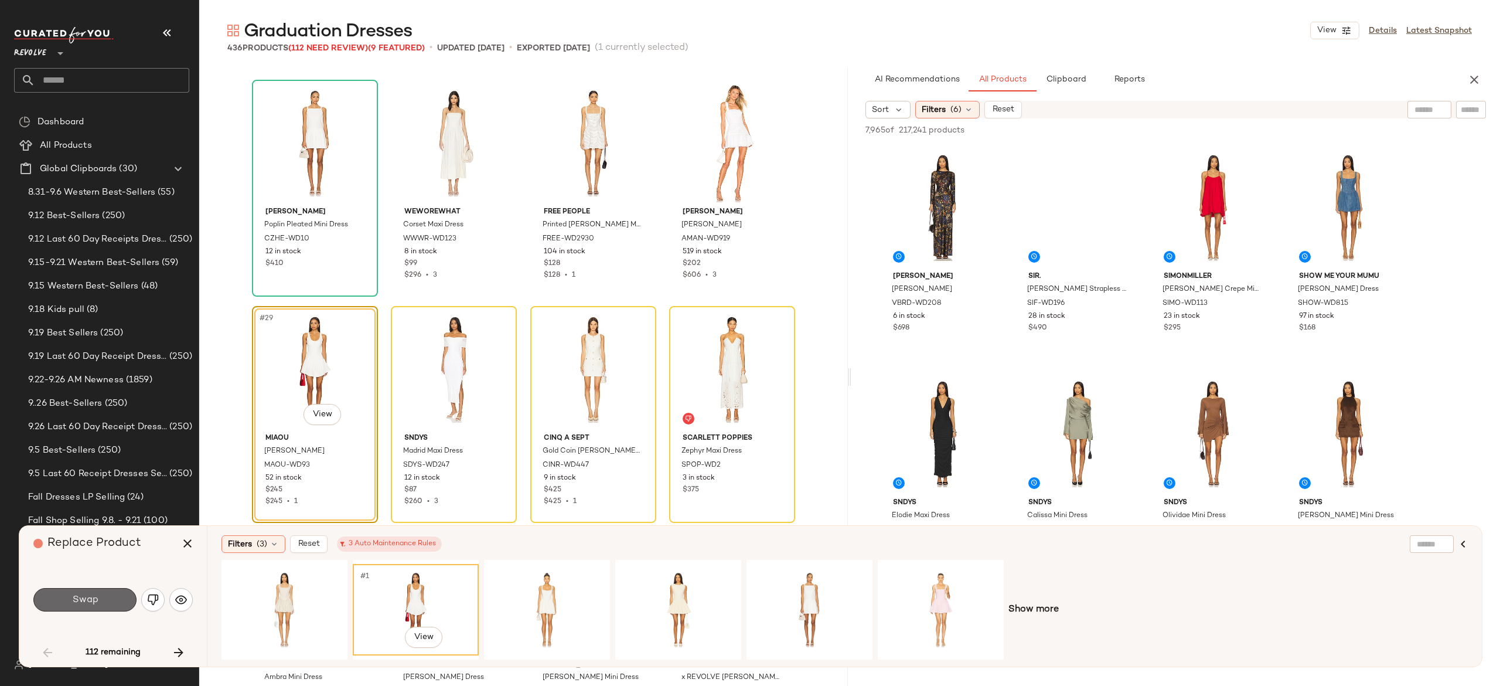
click at [113, 588] on button "Swap" at bounding box center [84, 599] width 103 height 23
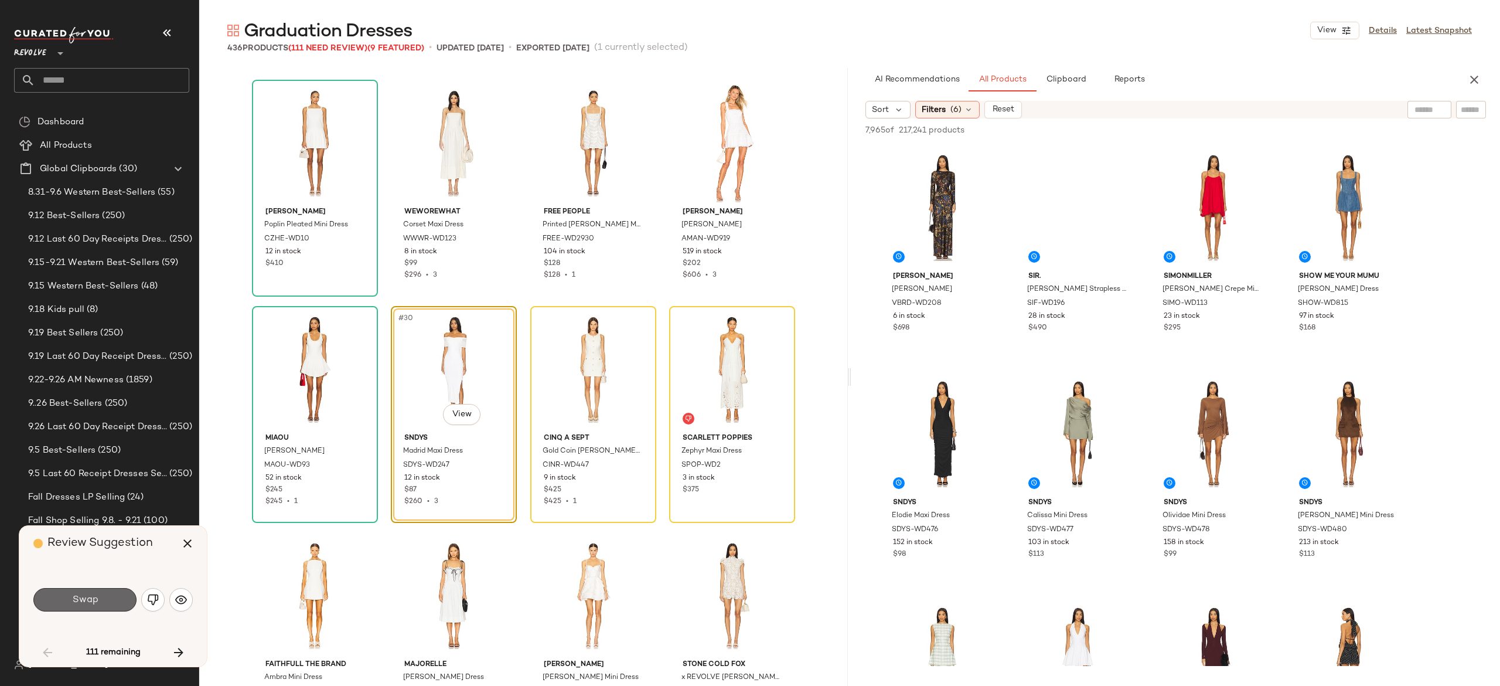
click at [113, 595] on button "Swap" at bounding box center [84, 599] width 103 height 23
click at [156, 598] on img "button" at bounding box center [153, 600] width 12 height 12
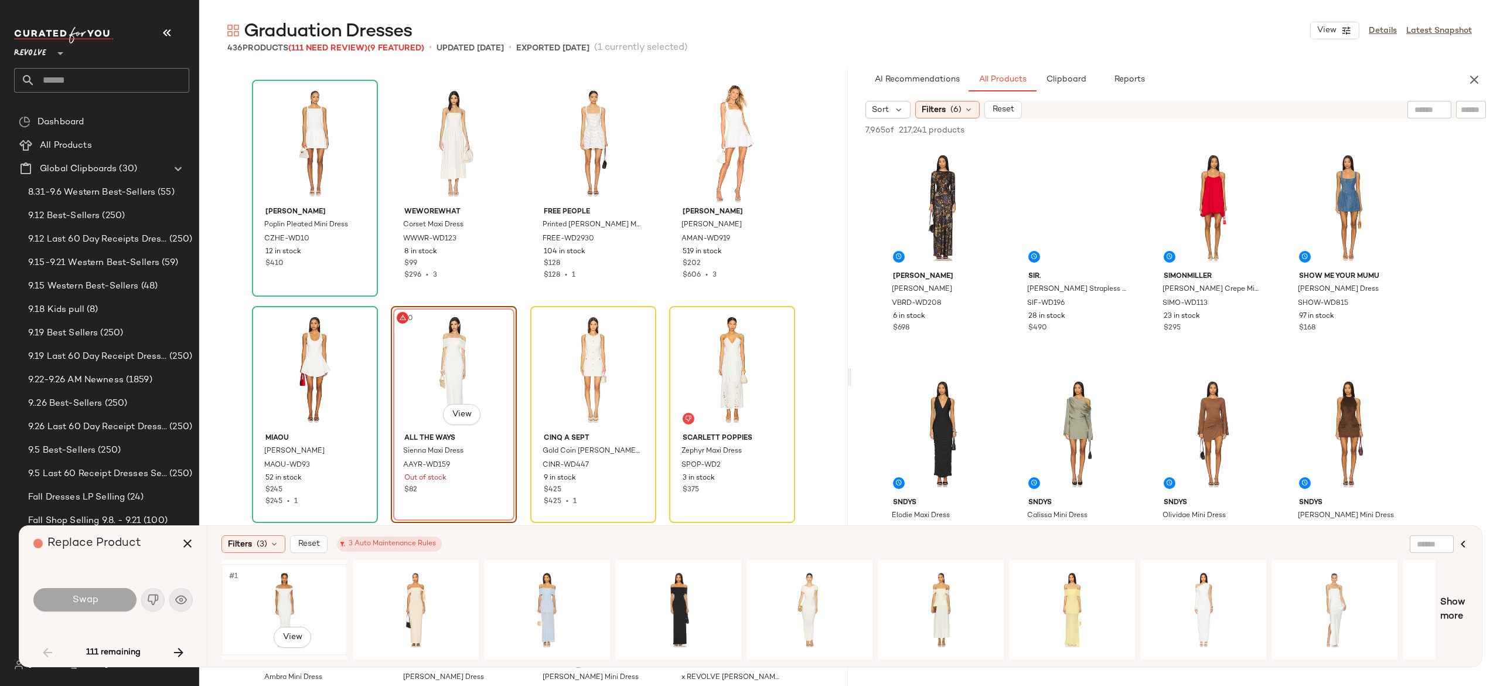
click at [288, 593] on div "#1 View" at bounding box center [285, 609] width 118 height 83
click at [120, 590] on button "Swap" at bounding box center [84, 599] width 103 height 23
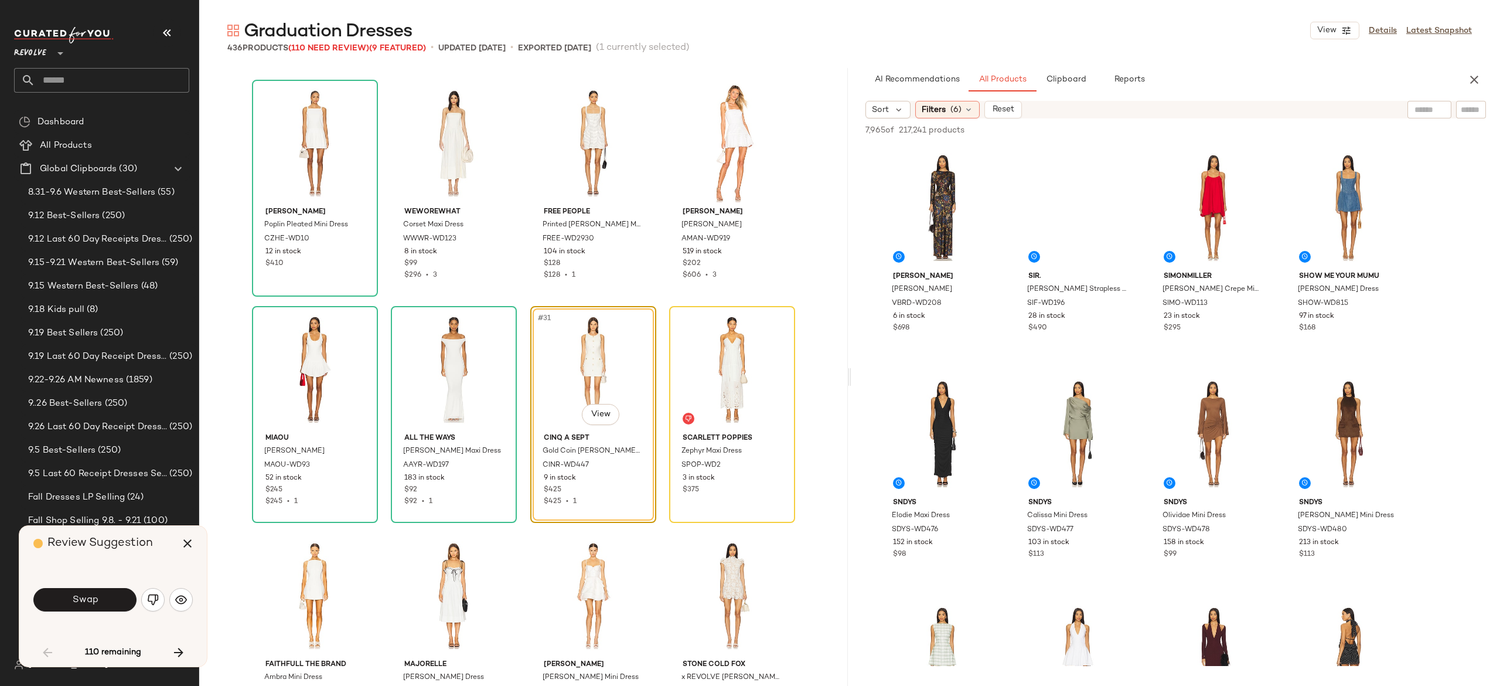
click at [120, 590] on button "Swap" at bounding box center [84, 599] width 103 height 23
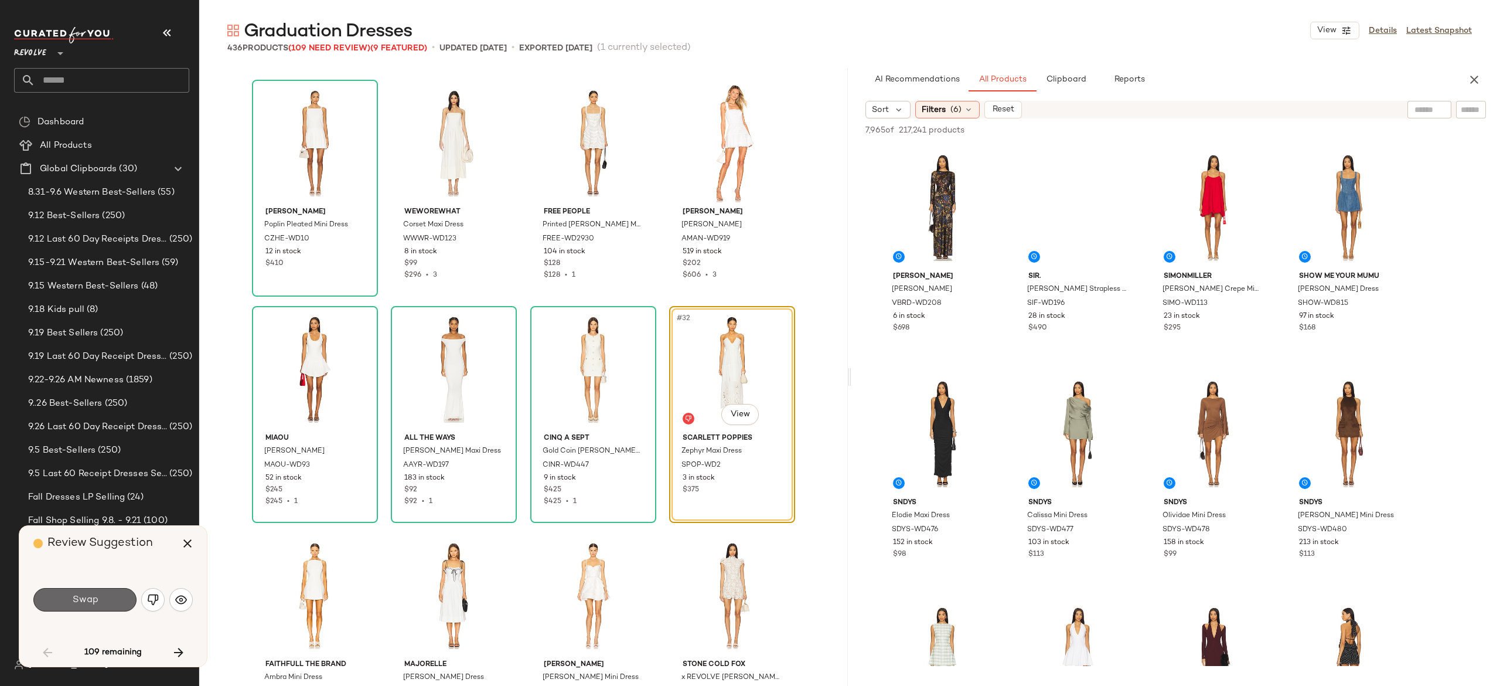
click at [115, 602] on button "Swap" at bounding box center [84, 599] width 103 height 23
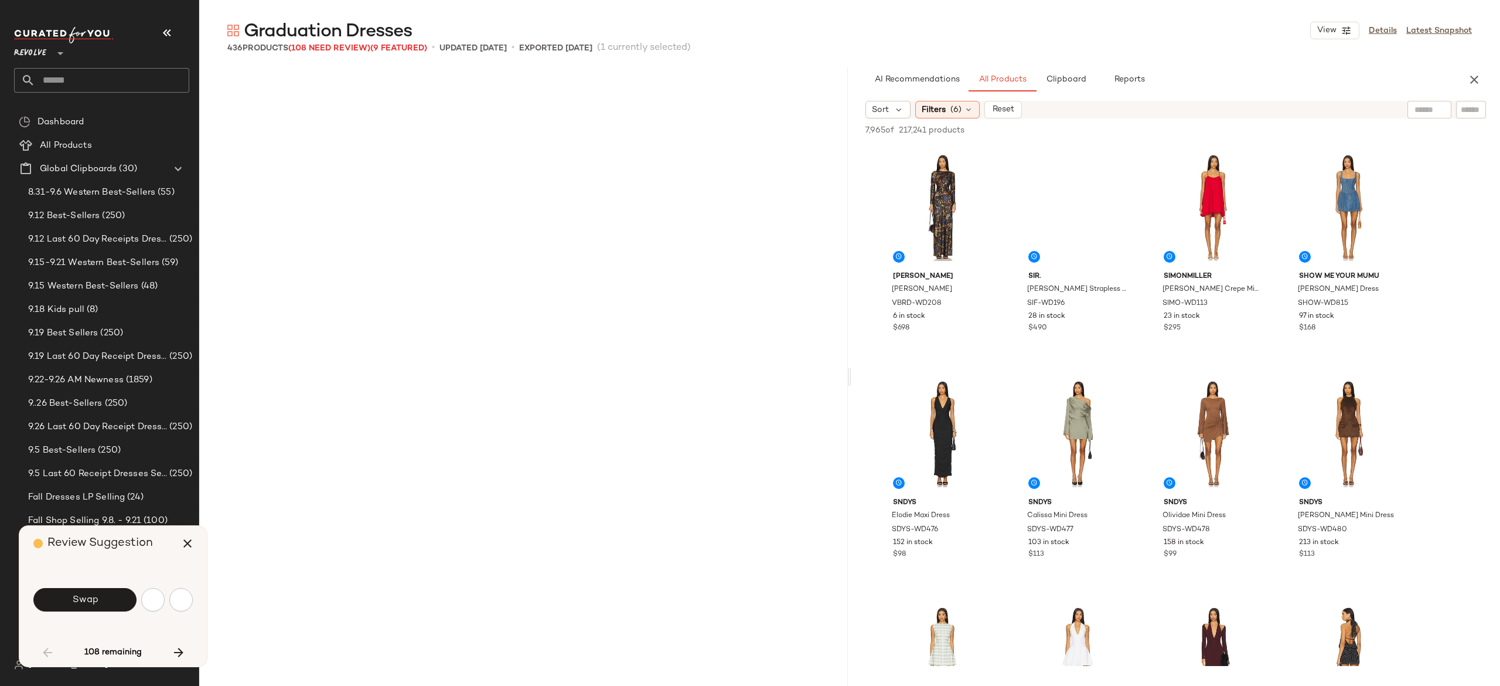
scroll to position [2036, 0]
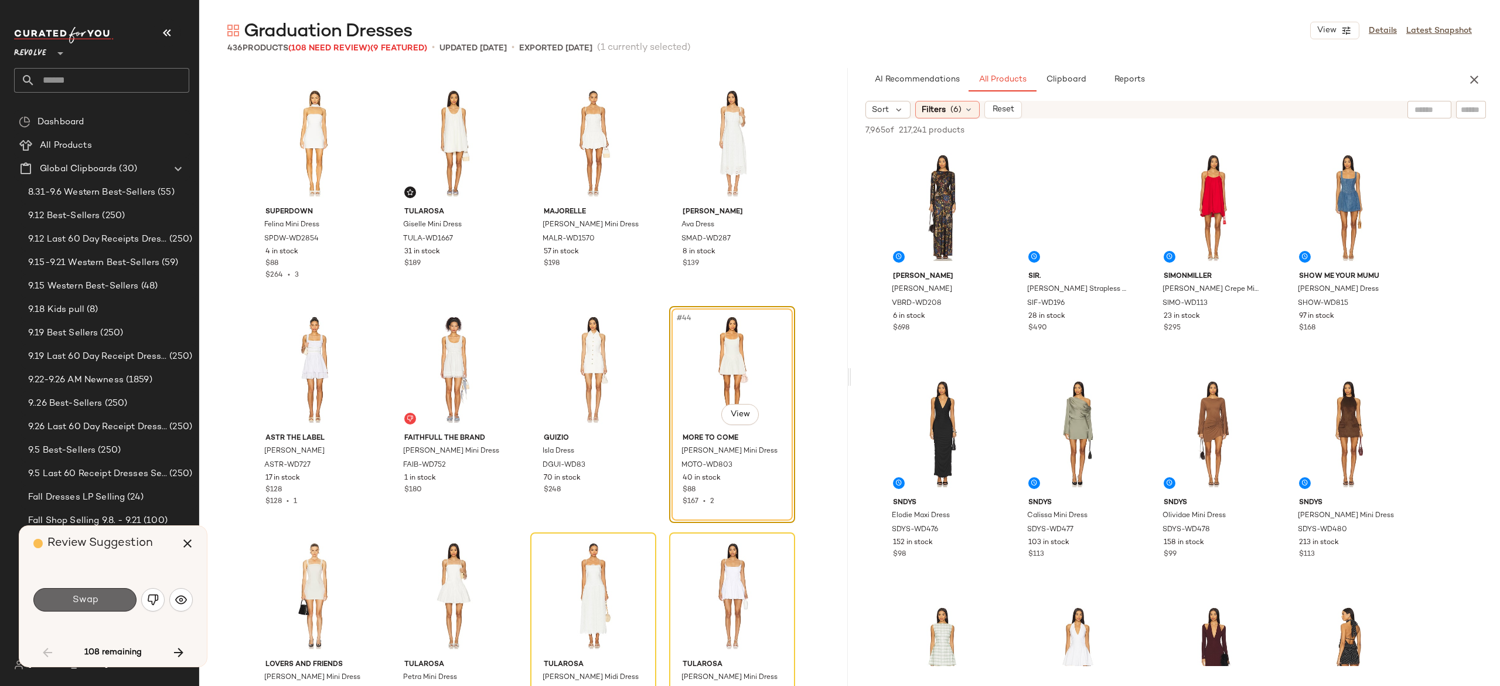
click at [109, 602] on button "Swap" at bounding box center [84, 599] width 103 height 23
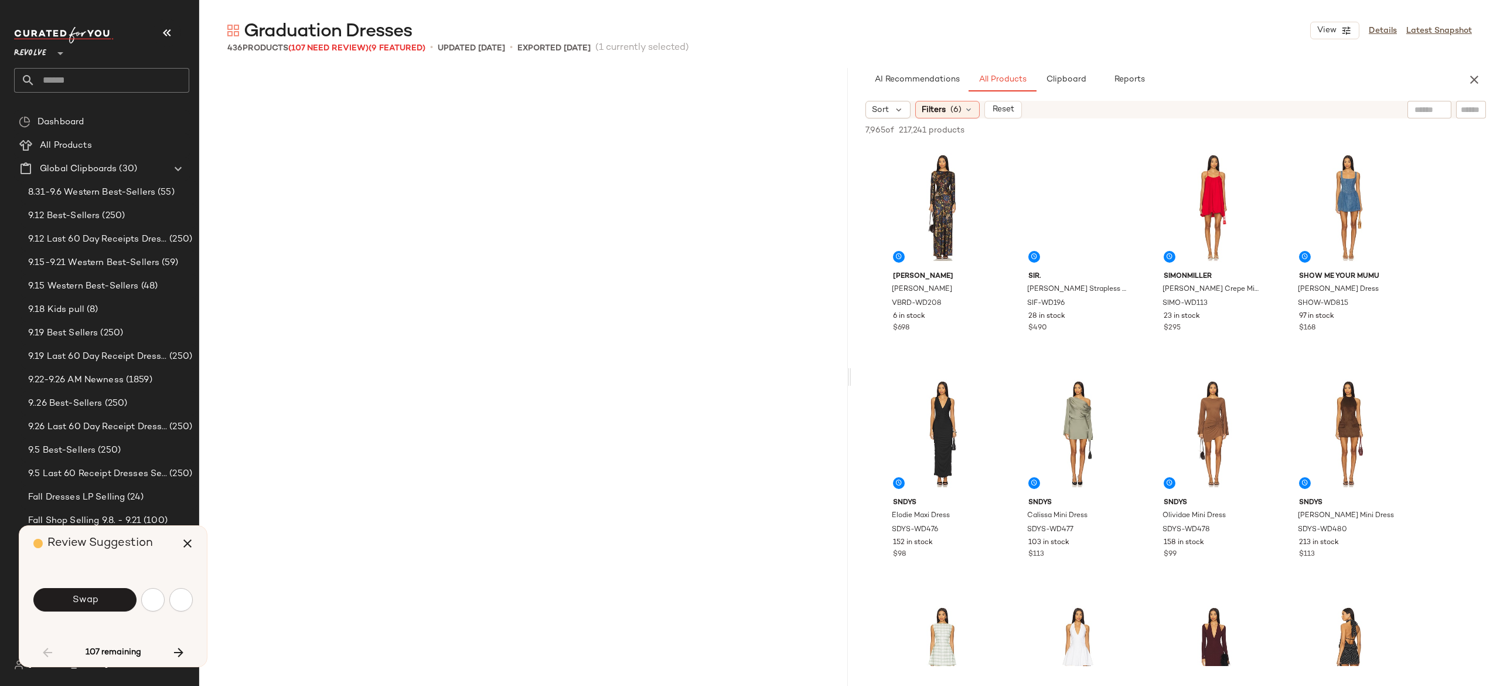
scroll to position [905, 0]
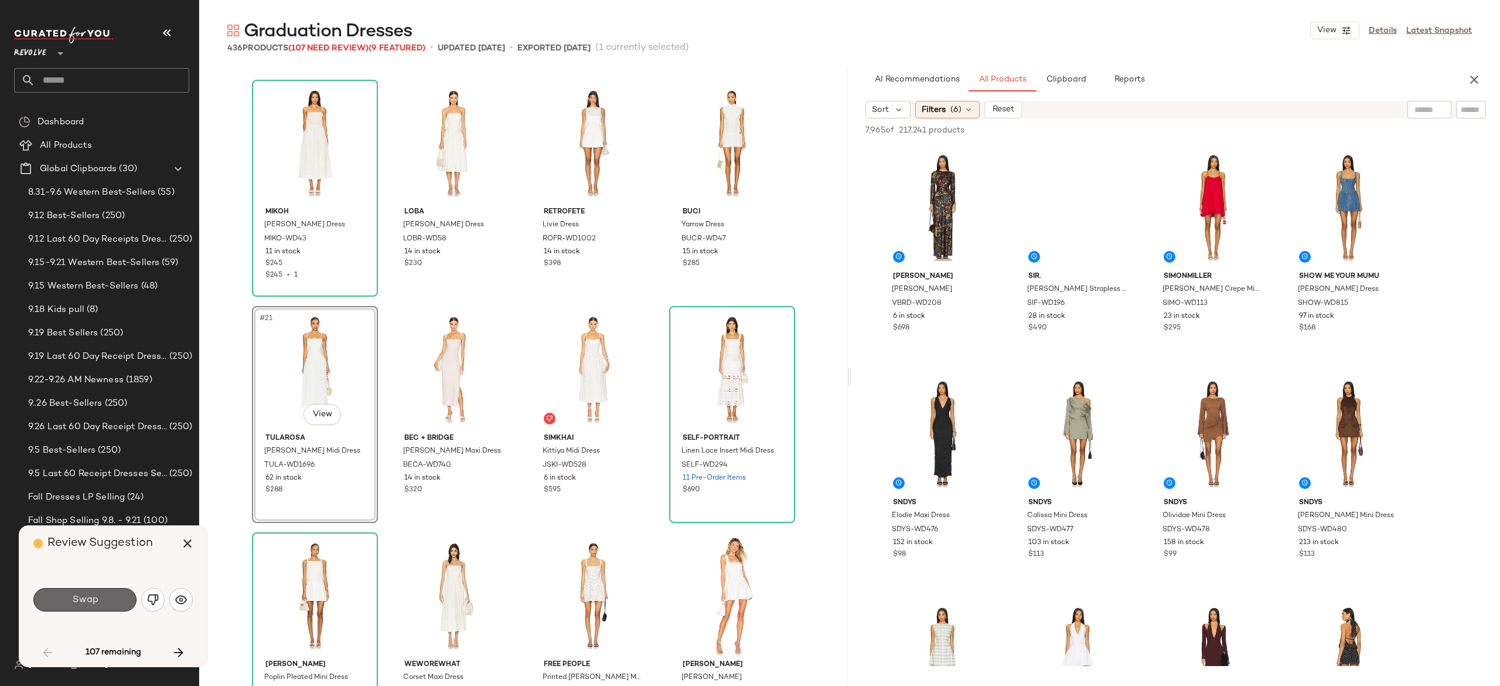
click at [120, 592] on button "Swap" at bounding box center [84, 599] width 103 height 23
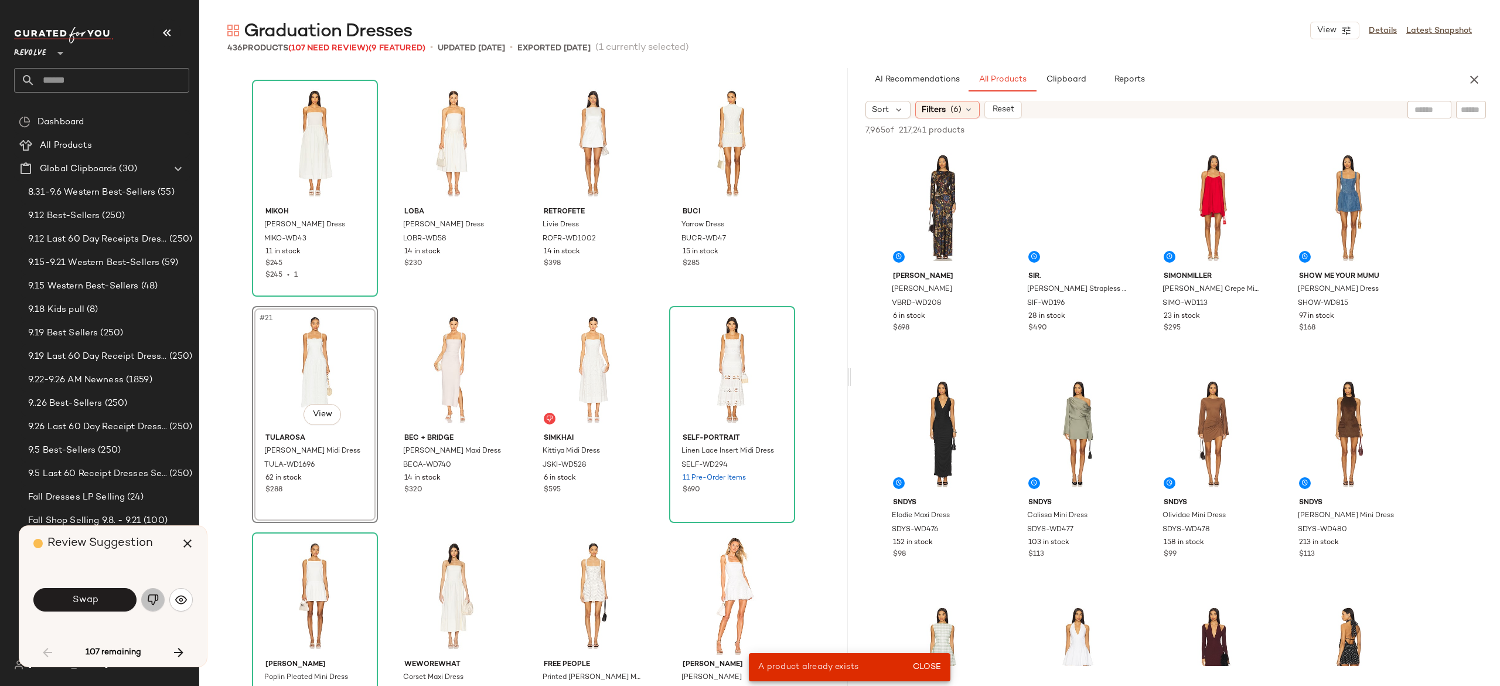
click at [153, 595] on img "button" at bounding box center [153, 600] width 12 height 12
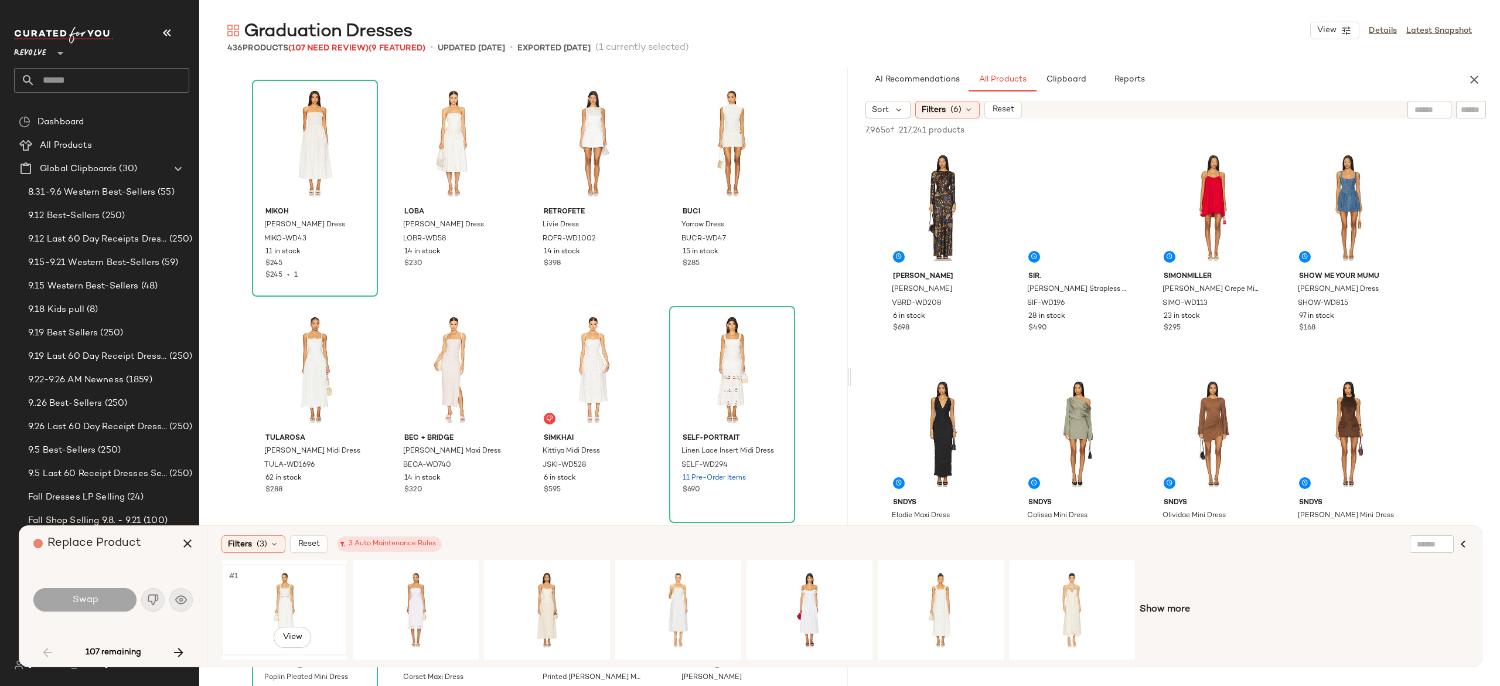
click at [287, 590] on div "#1 View" at bounding box center [285, 609] width 118 height 83
click at [115, 594] on button "Swap" at bounding box center [84, 599] width 103 height 23
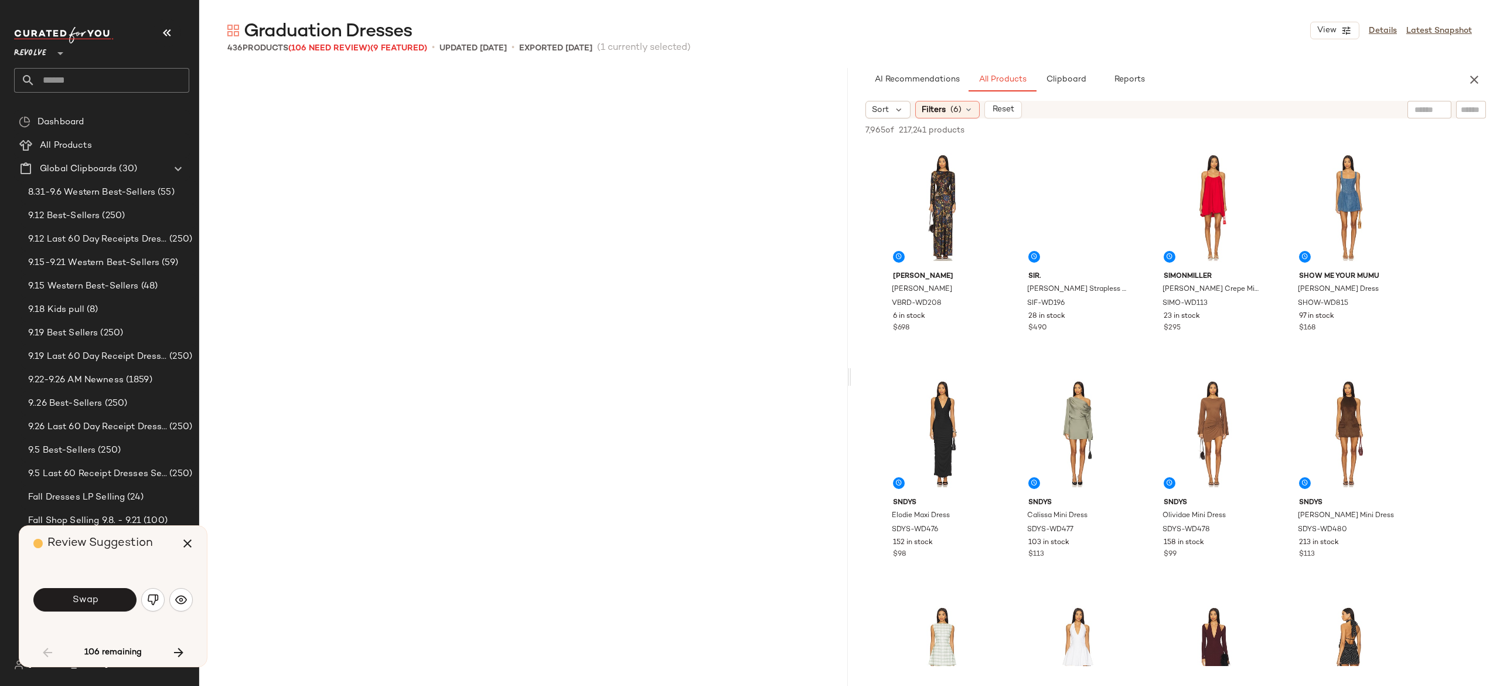
scroll to position [2262, 0]
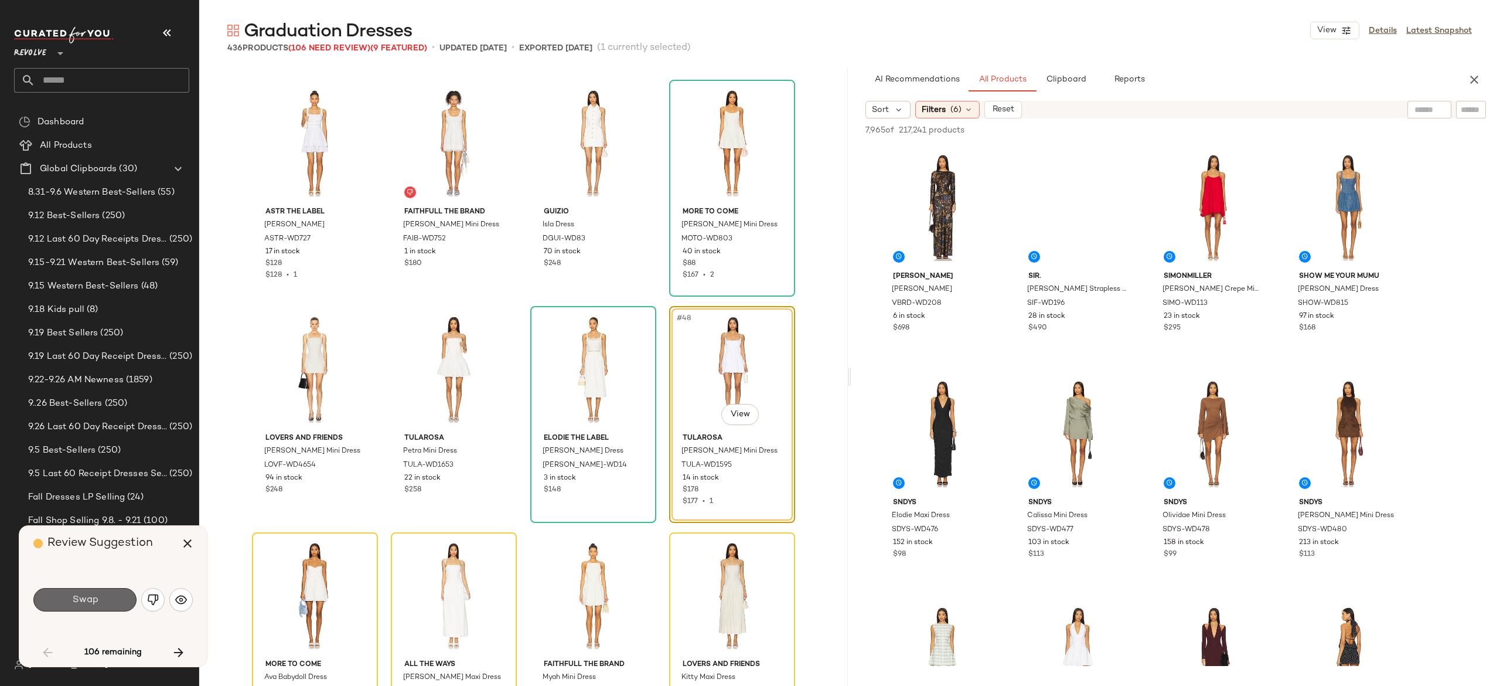
click at [113, 597] on button "Swap" at bounding box center [84, 599] width 103 height 23
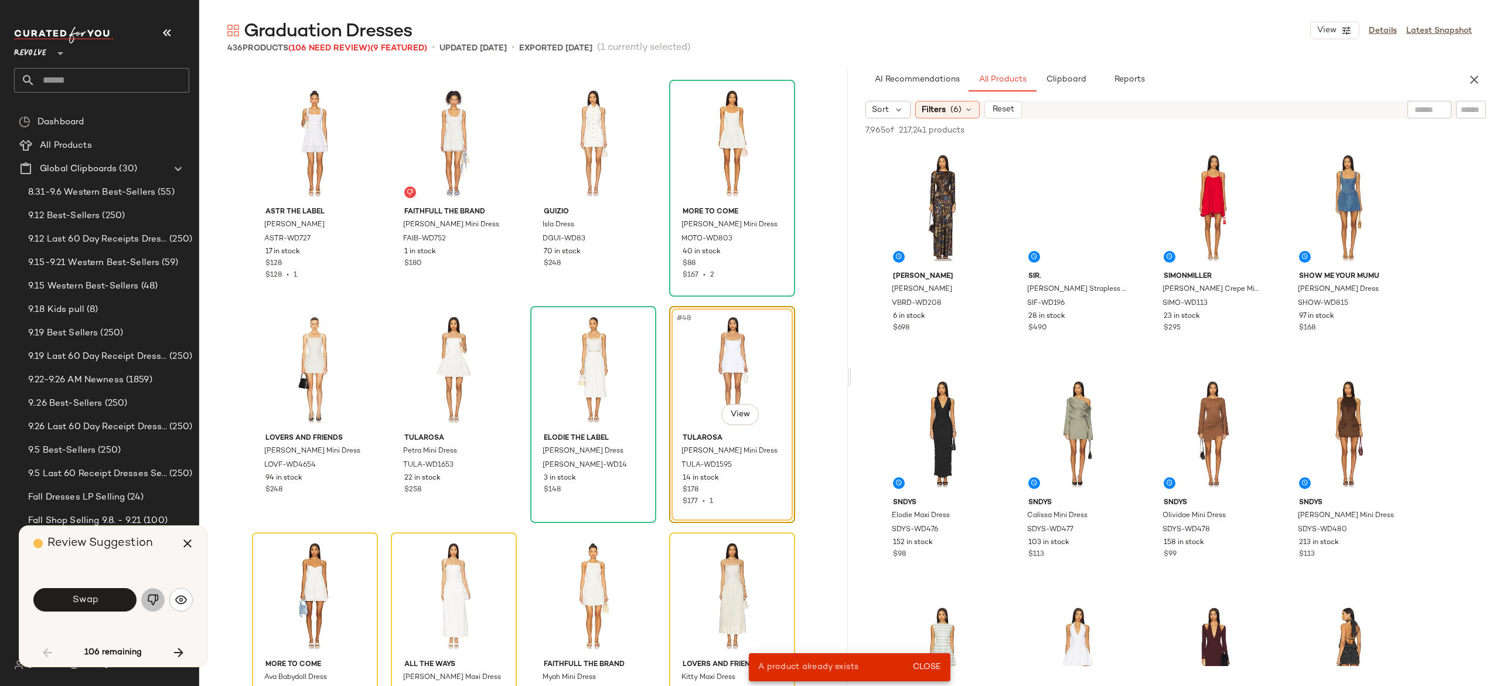
click at [148, 593] on button "button" at bounding box center [152, 599] width 23 height 23
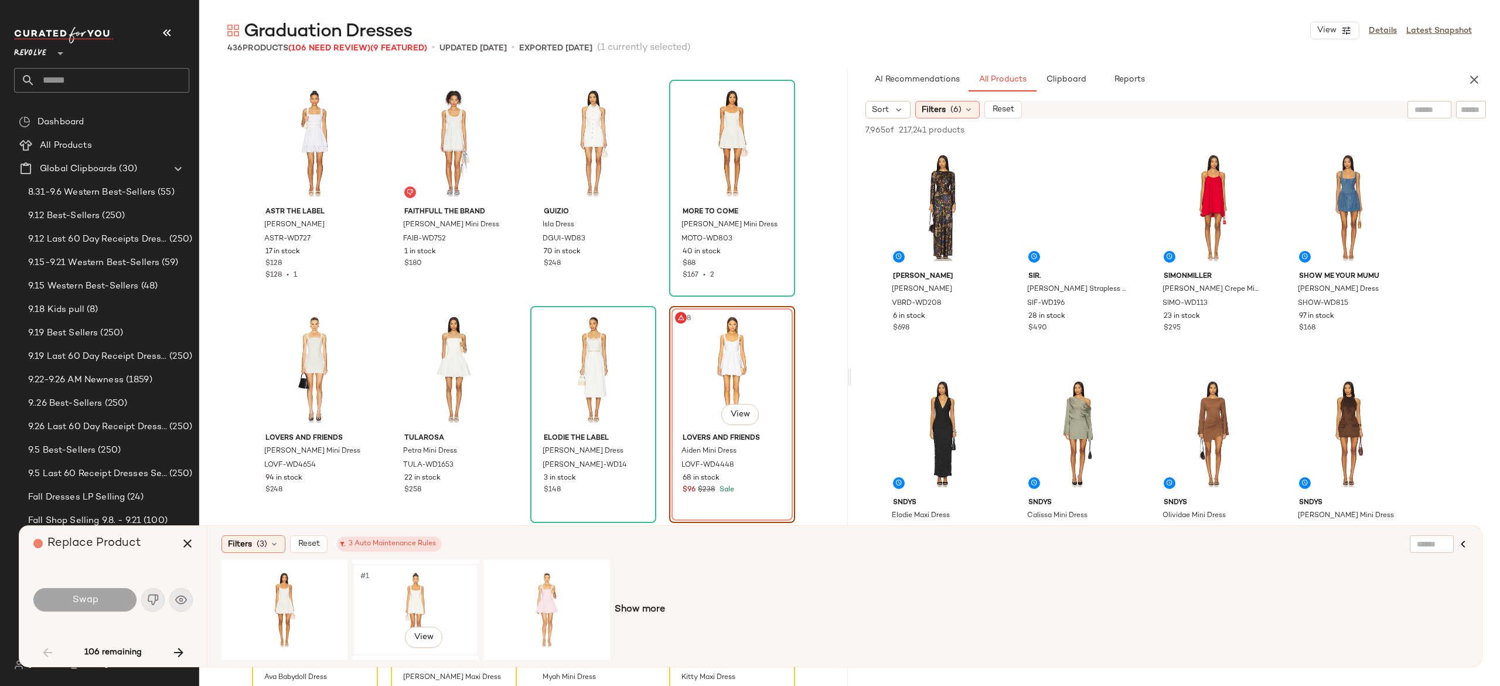
click at [418, 598] on div "#1 View" at bounding box center [416, 609] width 118 height 83
click at [124, 598] on button "Swap" at bounding box center [84, 599] width 103 height 23
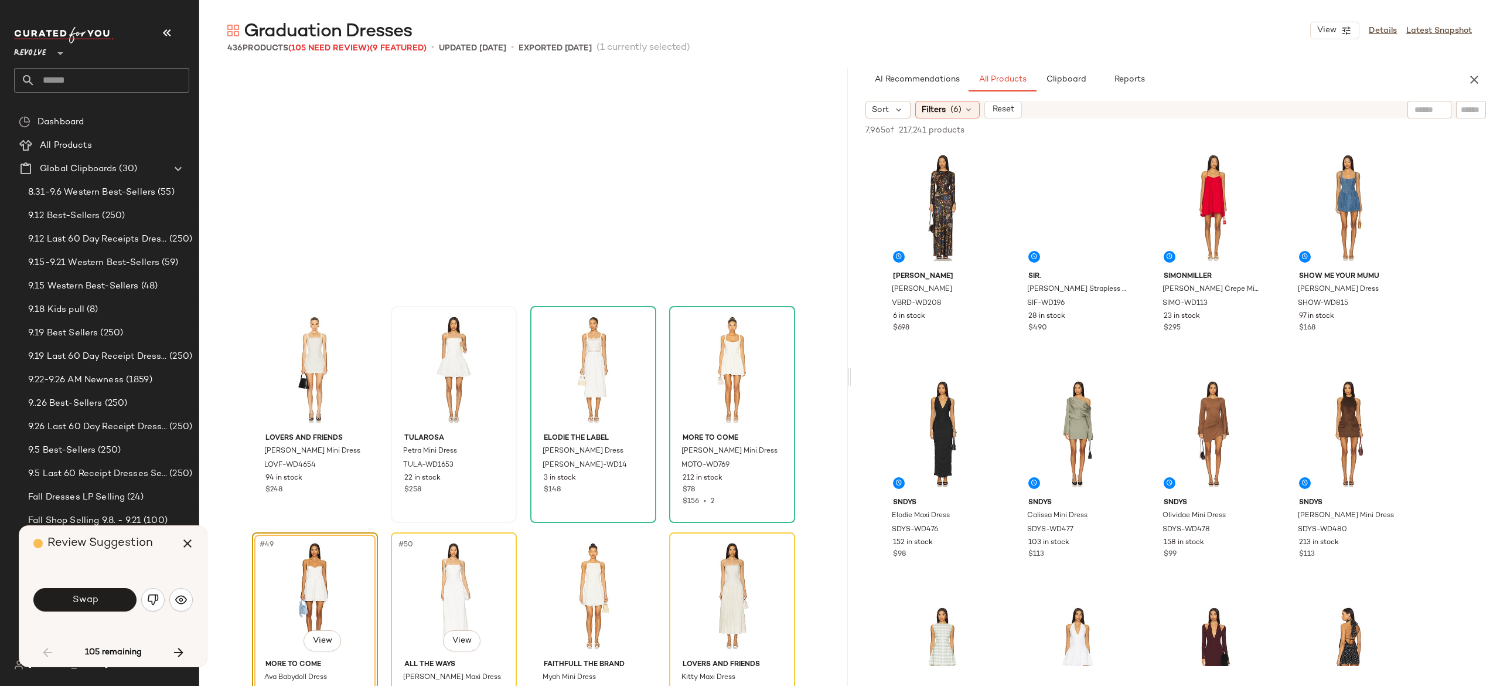
scroll to position [2488, 0]
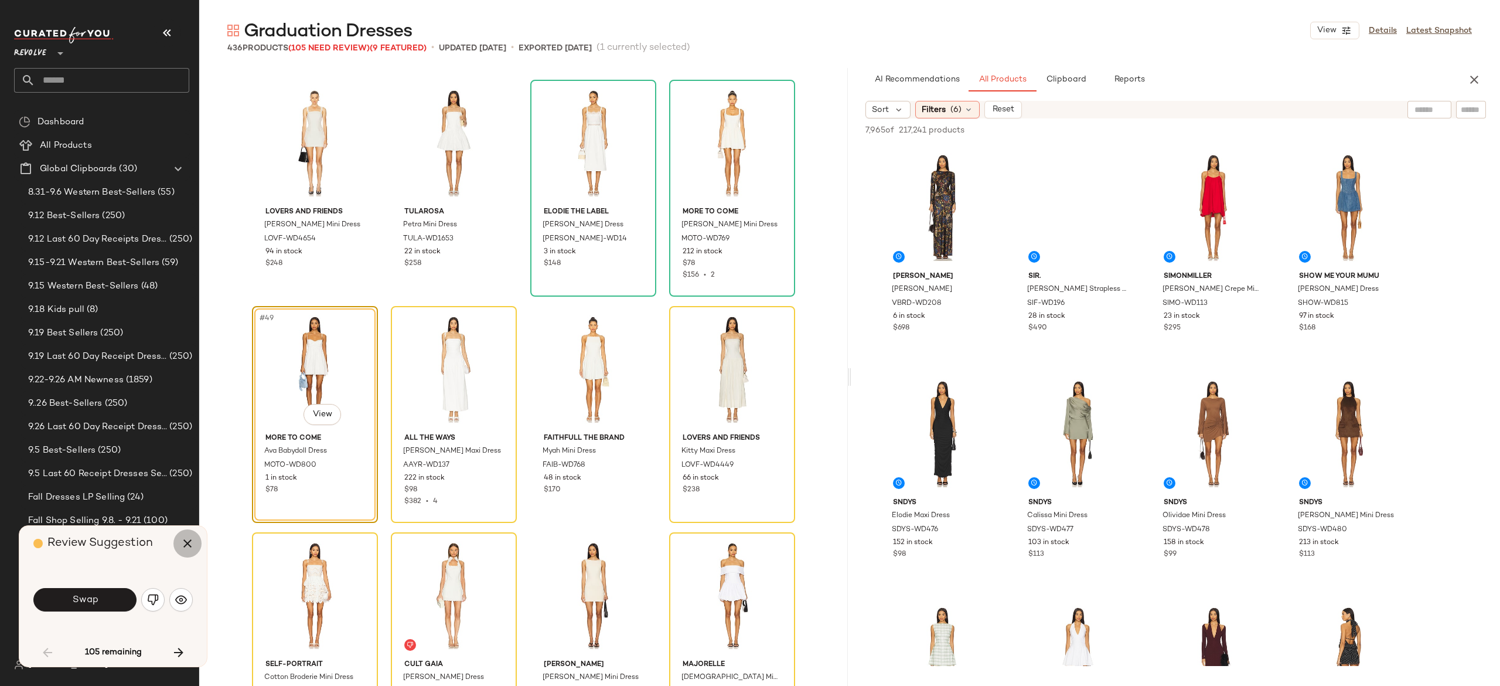
click at [185, 542] on icon "button" at bounding box center [188, 543] width 14 height 14
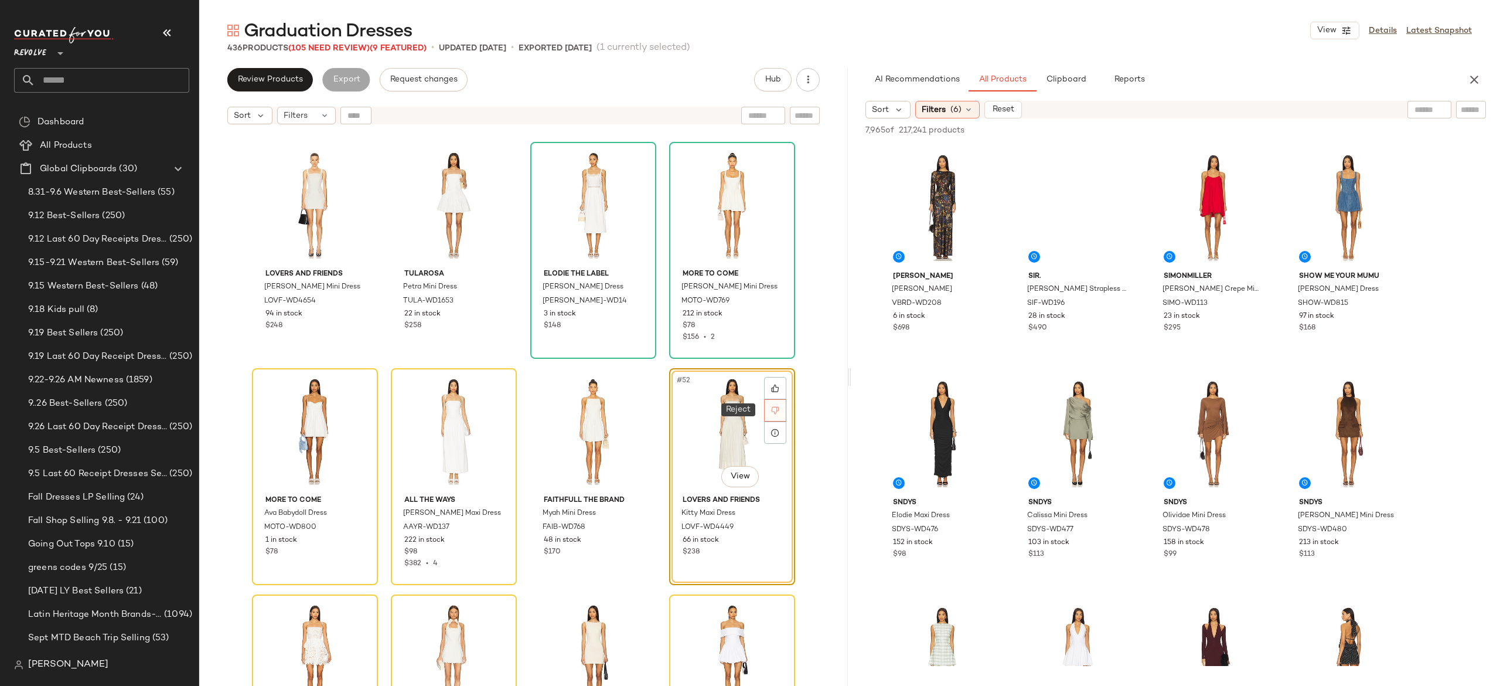
click at [774, 409] on icon at bounding box center [775, 410] width 8 height 8
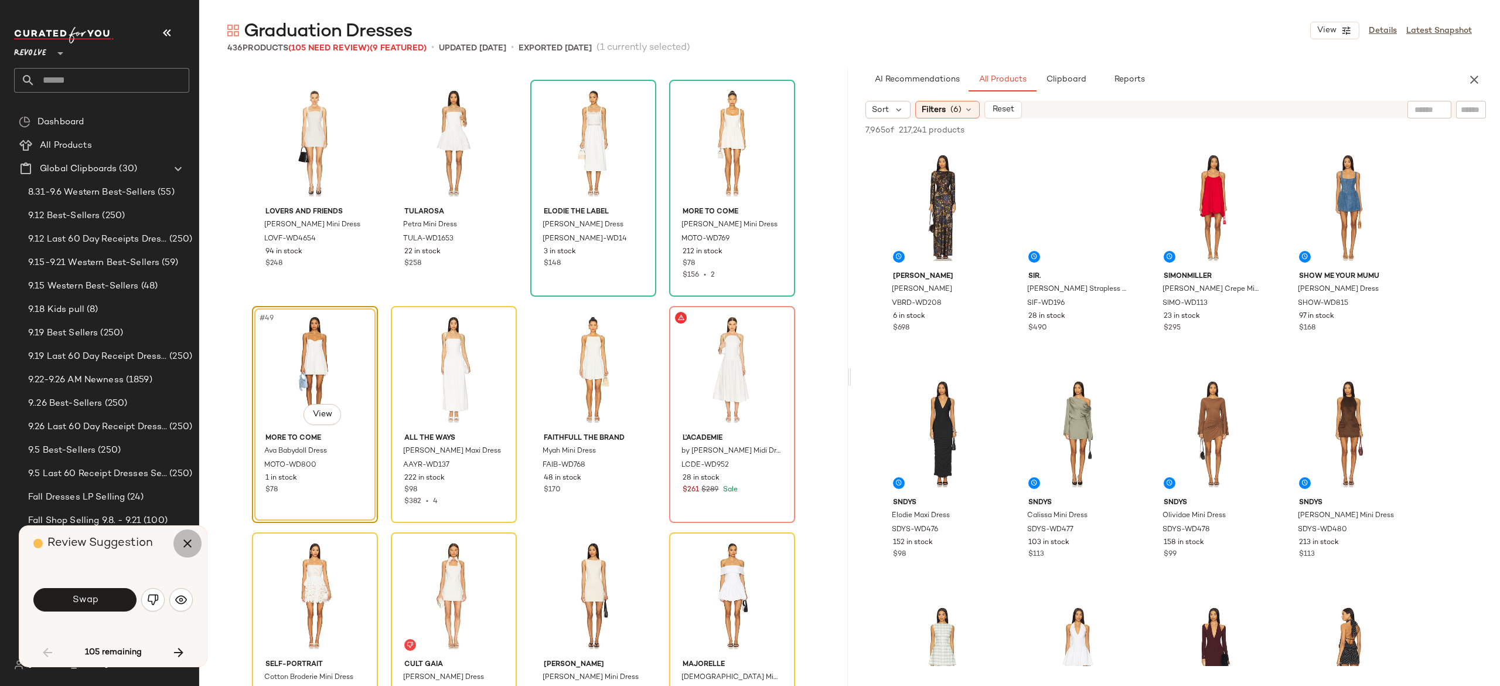
click at [186, 542] on icon "button" at bounding box center [188, 543] width 14 height 14
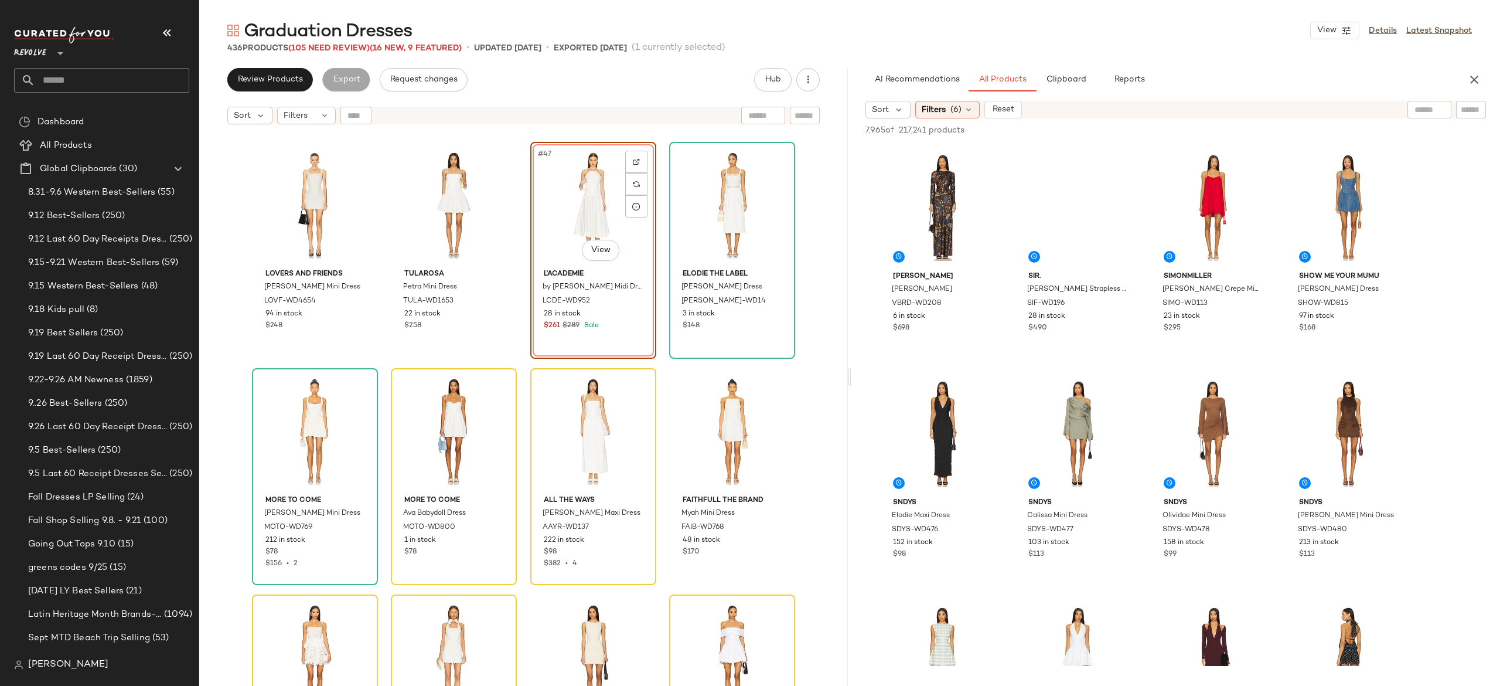
click at [594, 206] on div "#47 View" at bounding box center [593, 205] width 118 height 118
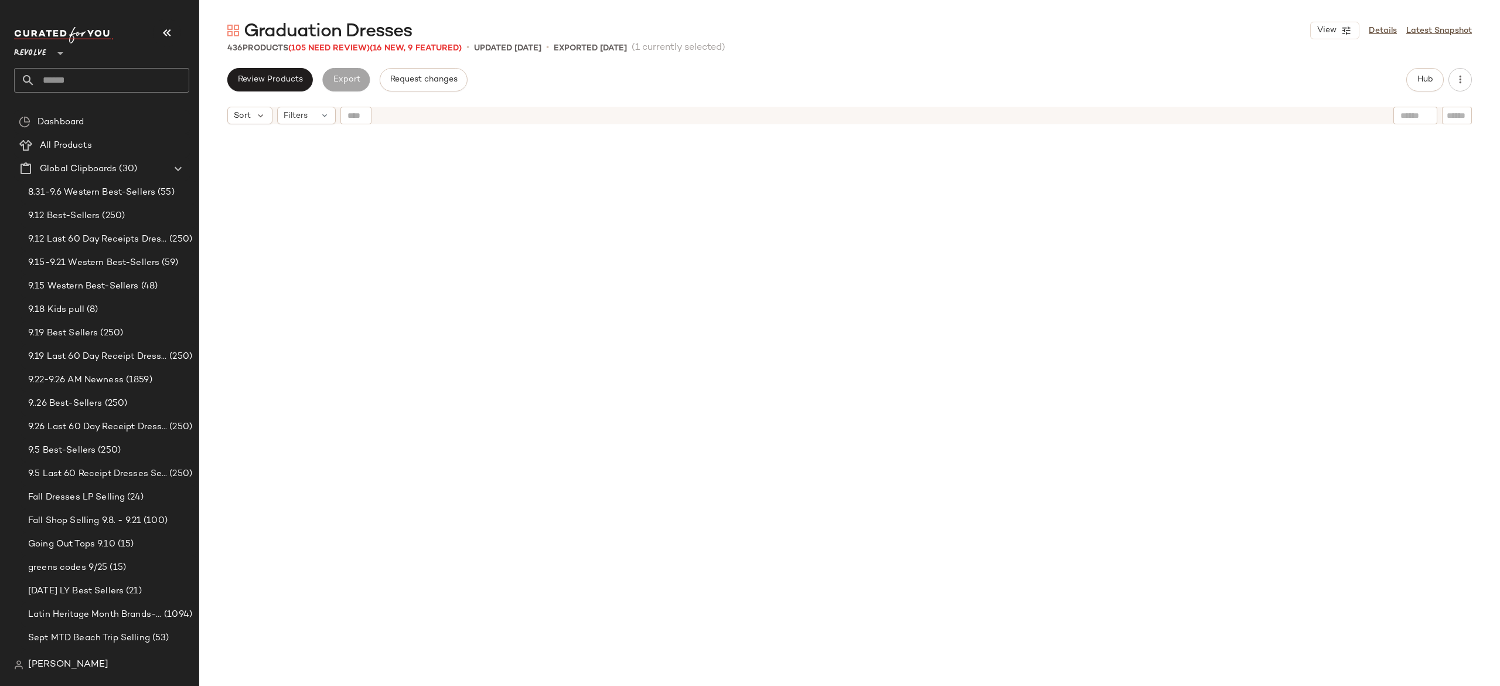
scroll to position [2262, 0]
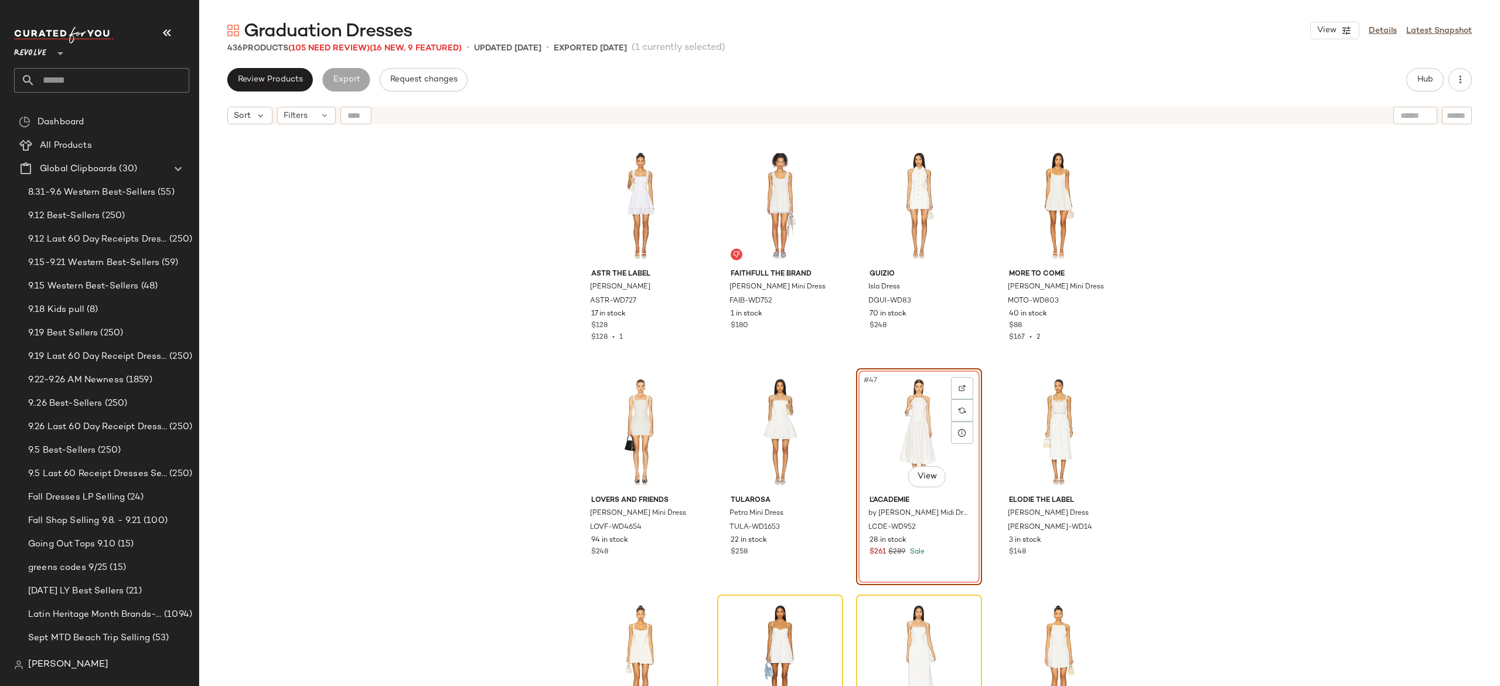
click at [343, 42] on span "Graduation Dresses" at bounding box center [328, 31] width 168 height 23
click at [341, 49] on span "(105 Need Review)" at bounding box center [328, 48] width 81 height 9
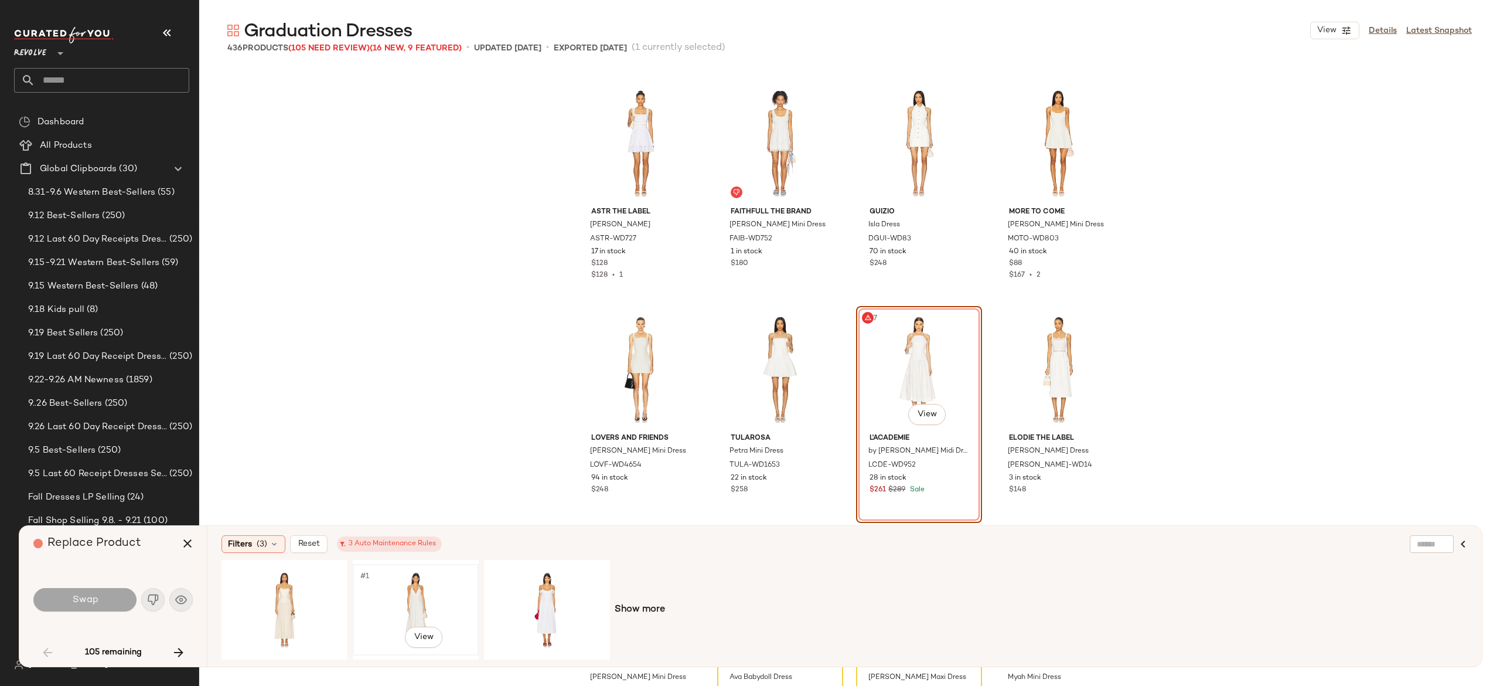
click at [413, 599] on div "#1 View" at bounding box center [416, 609] width 118 height 83
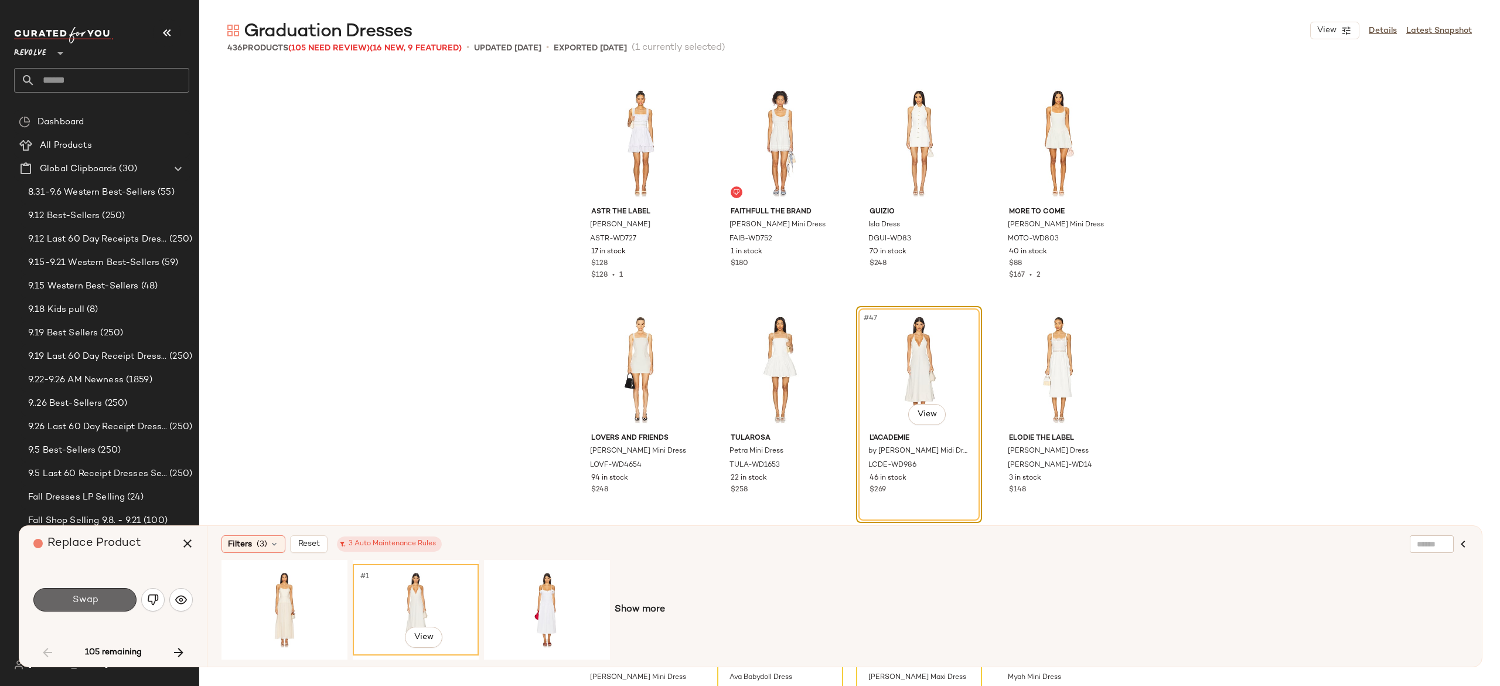
click at [122, 602] on button "Swap" at bounding box center [84, 599] width 103 height 23
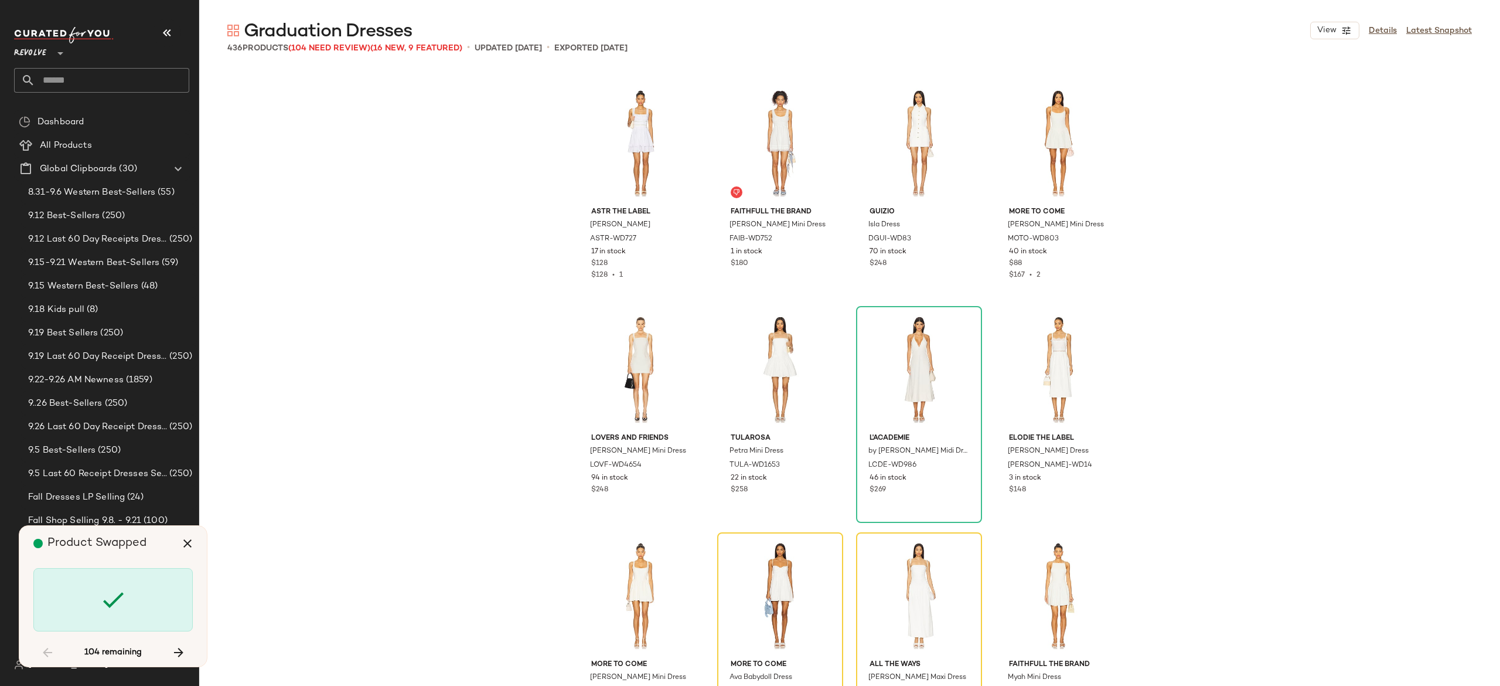
scroll to position [2488, 0]
